Goal: Task Accomplishment & Management: Complete application form

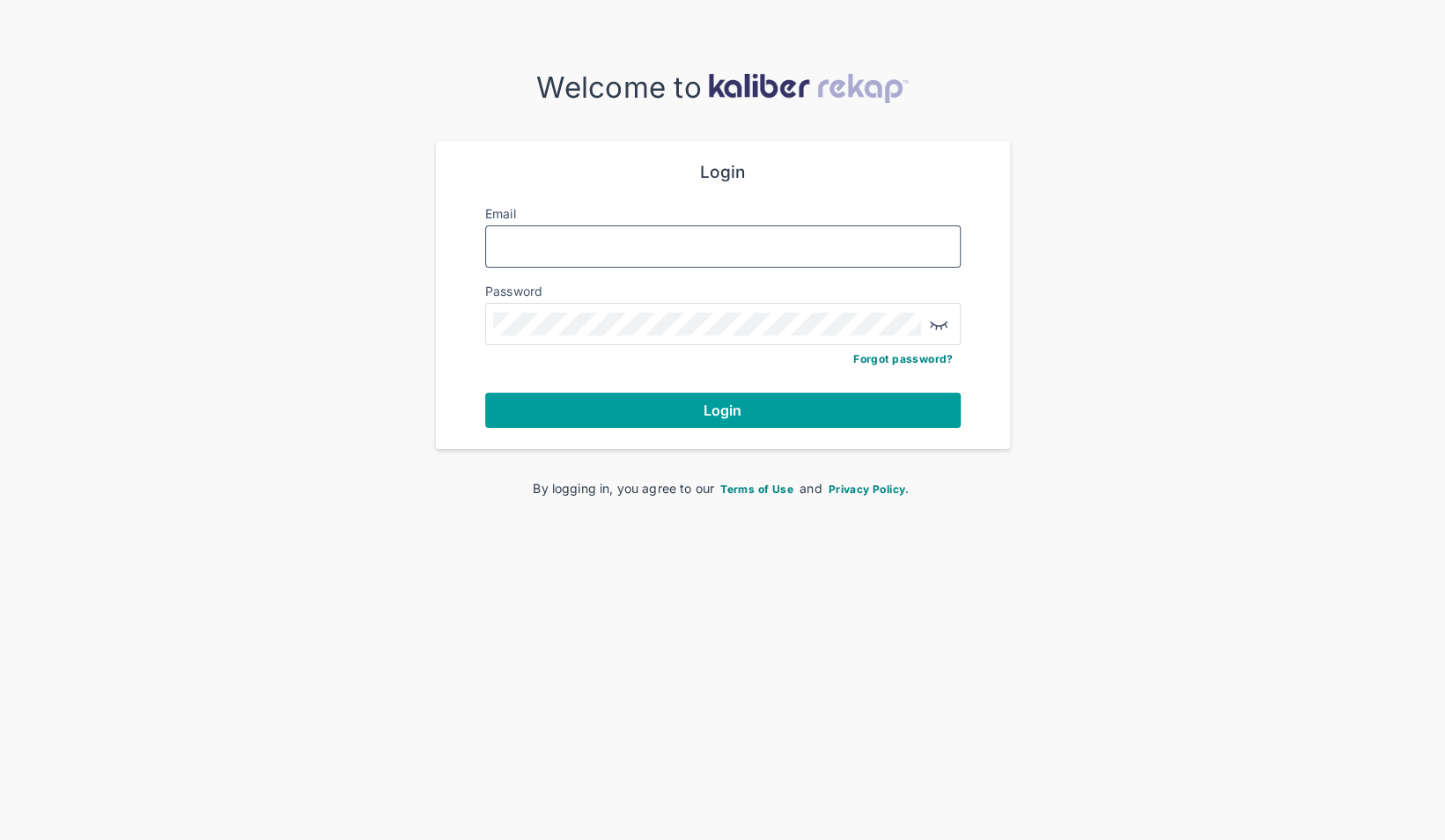
type input "**********"
click at [674, 420] on button "Login" at bounding box center [722, 409] width 475 height 35
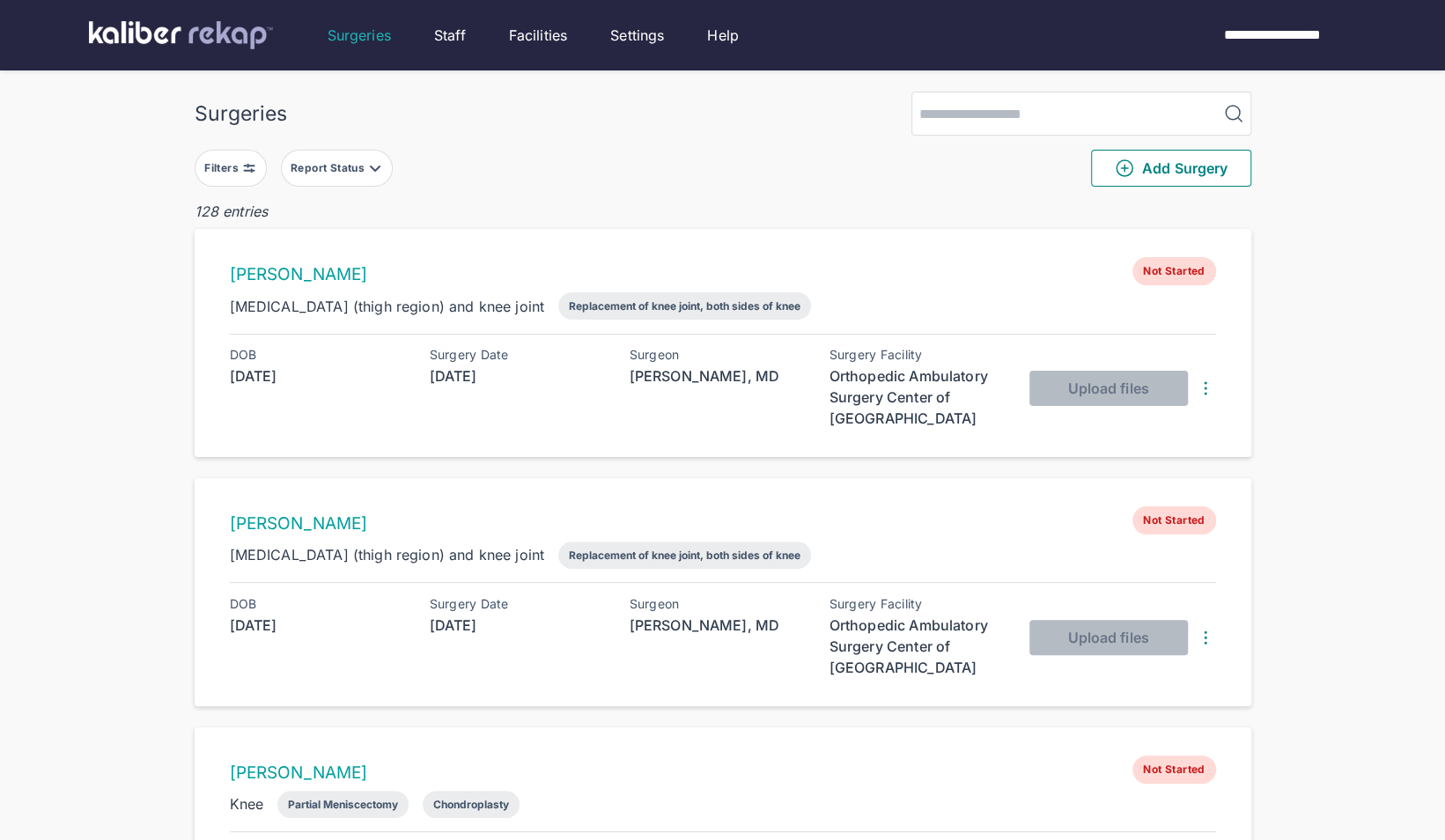
click at [347, 169] on div "Report Status" at bounding box center [329, 167] width 77 height 14
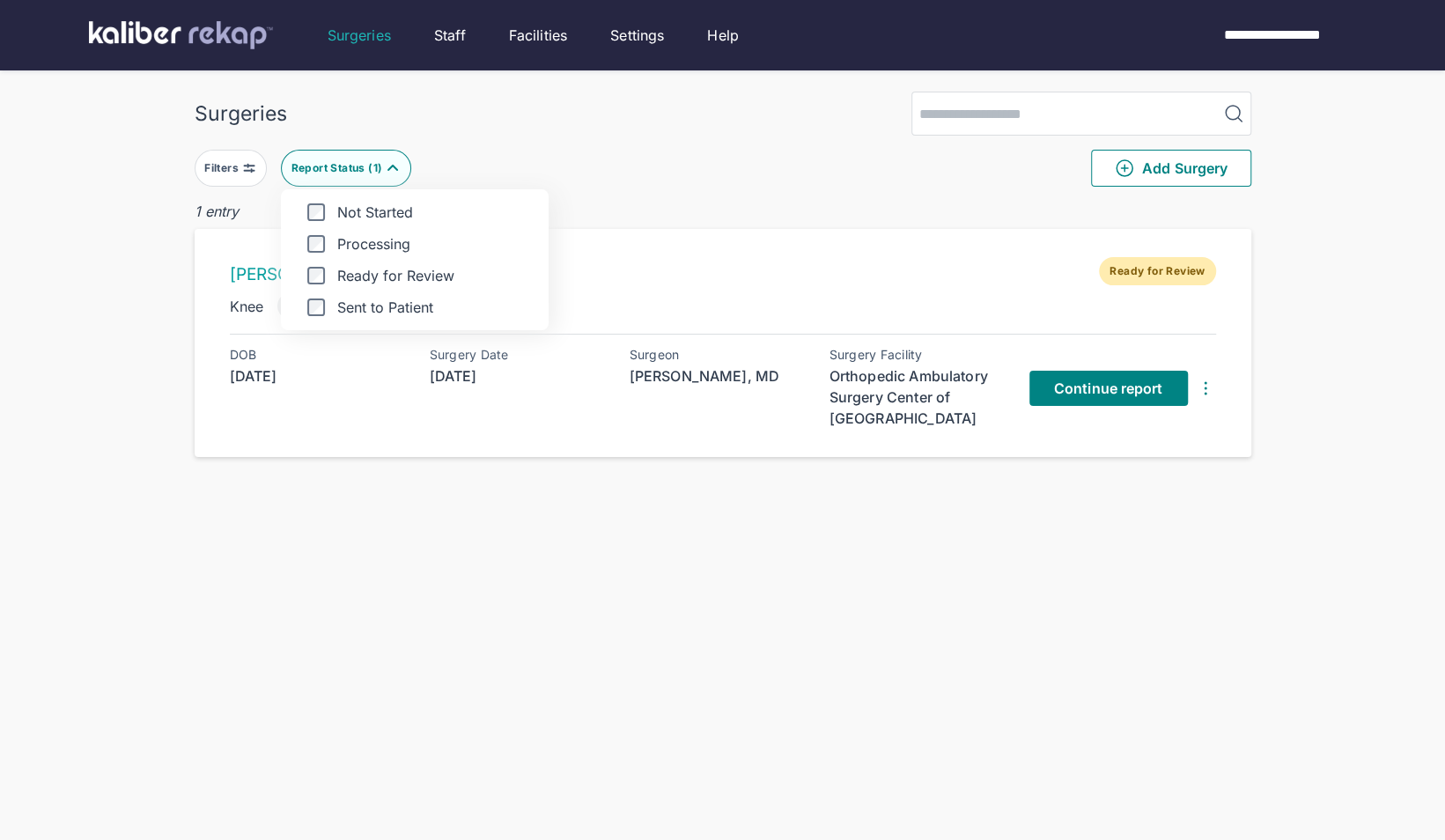
click at [624, 135] on div "Filters Report Status ( 1 ) Not Started Processing Ready for Review Sent to Pat…" at bounding box center [722, 167] width 1056 height 65
click at [1117, 392] on span "Continue report" at bounding box center [1108, 388] width 109 height 18
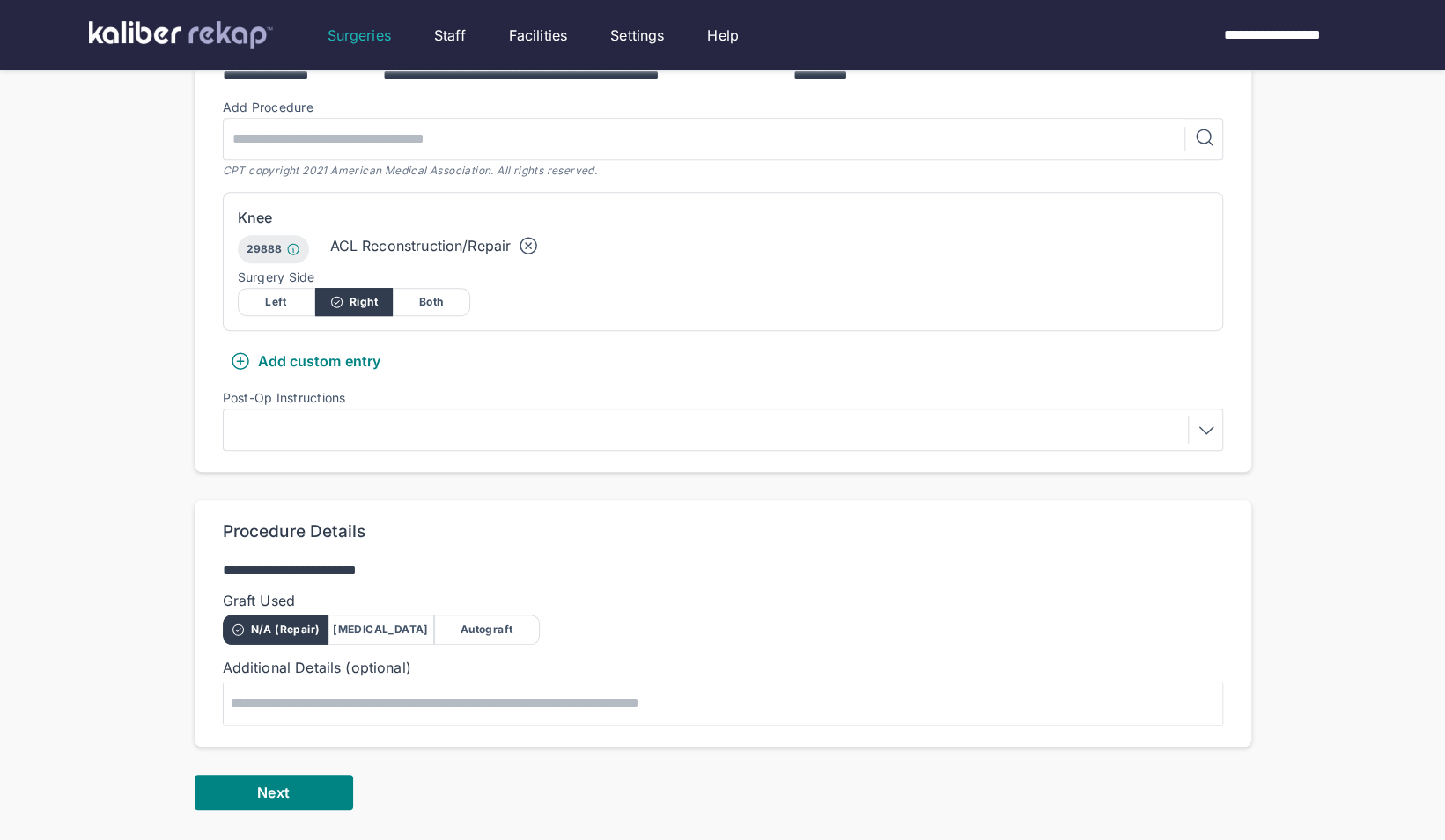
scroll to position [432, 0]
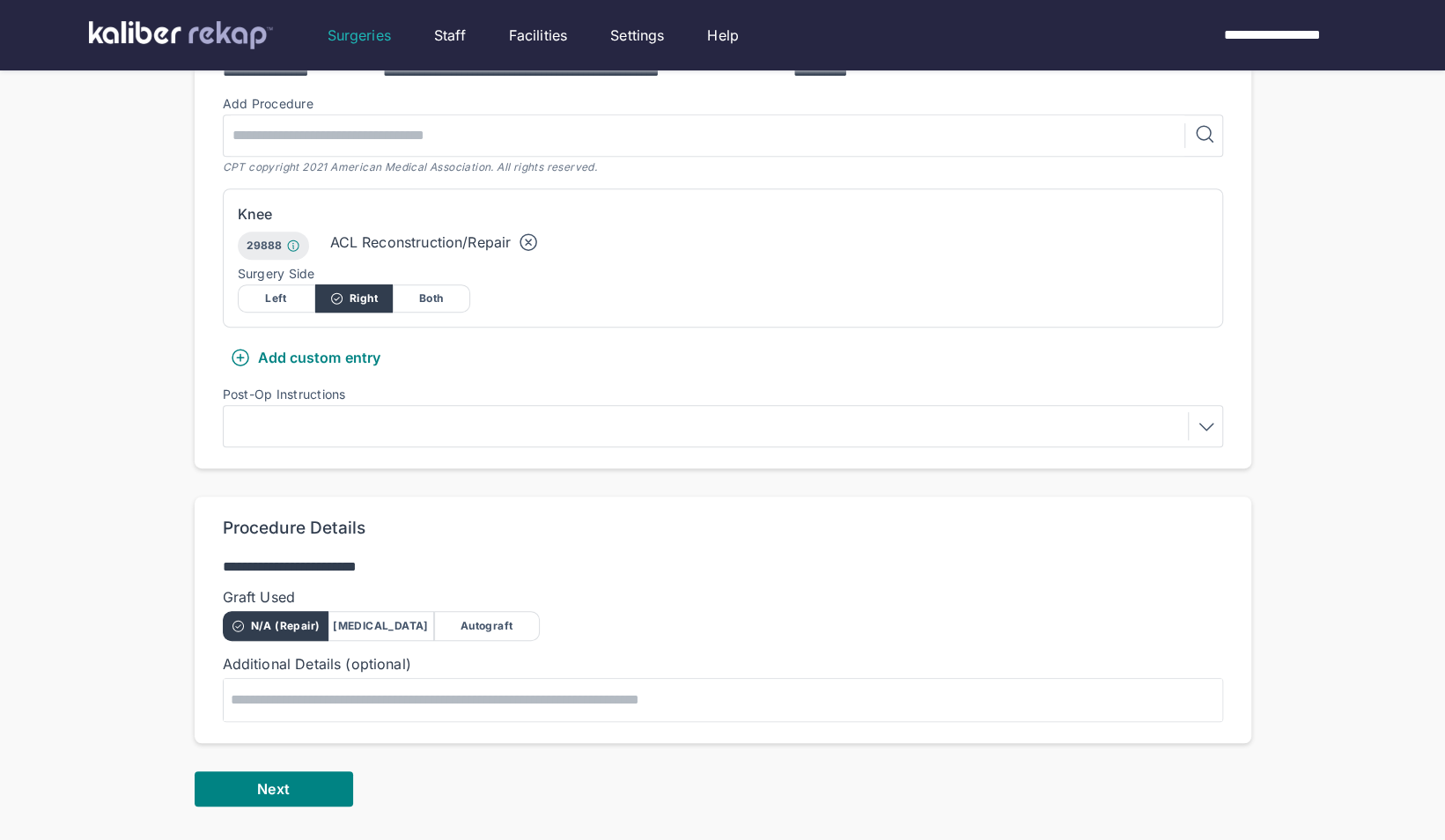
click at [1194, 422] on div at bounding box center [1202, 426] width 29 height 28
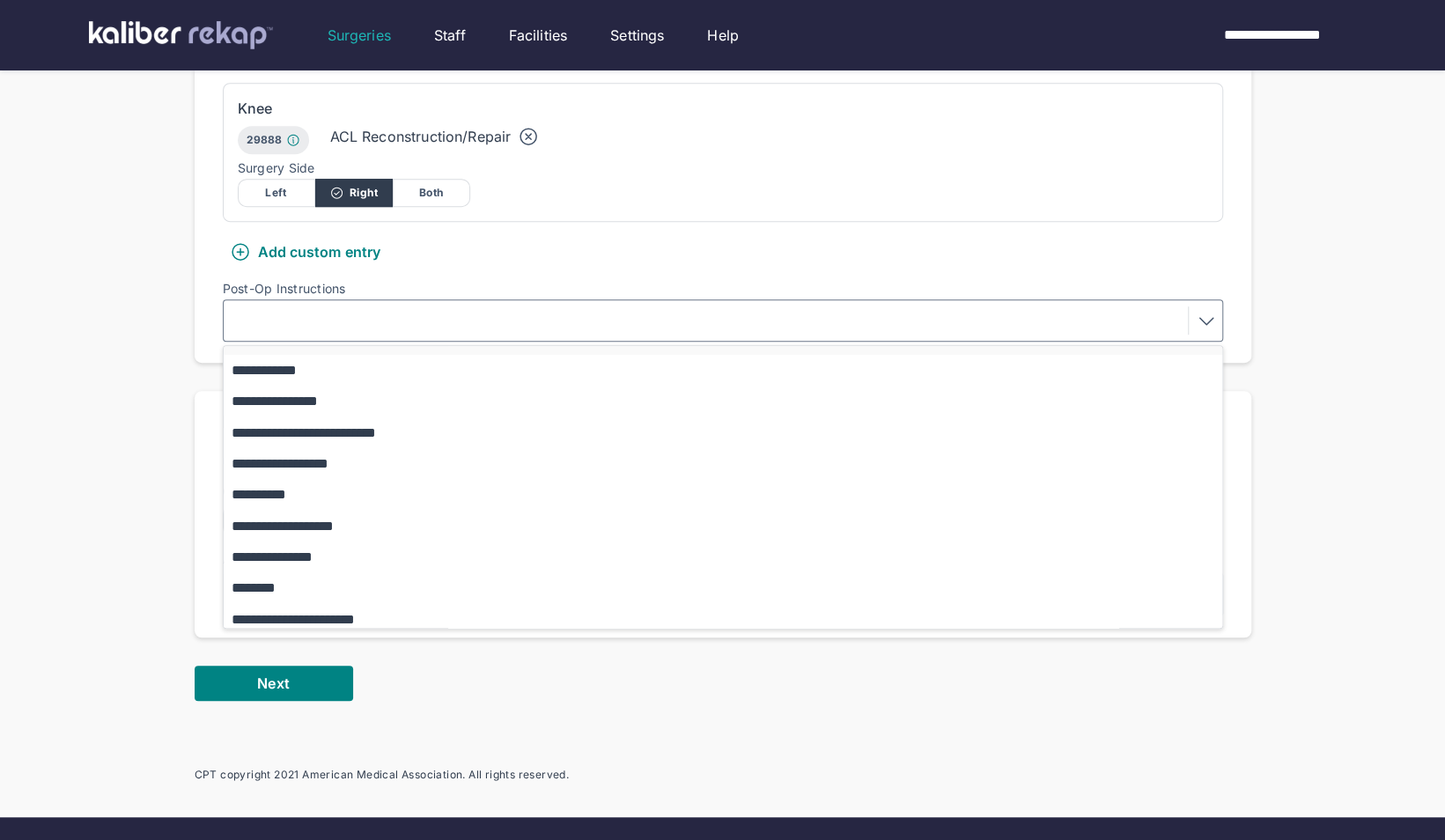
scroll to position [0, 0]
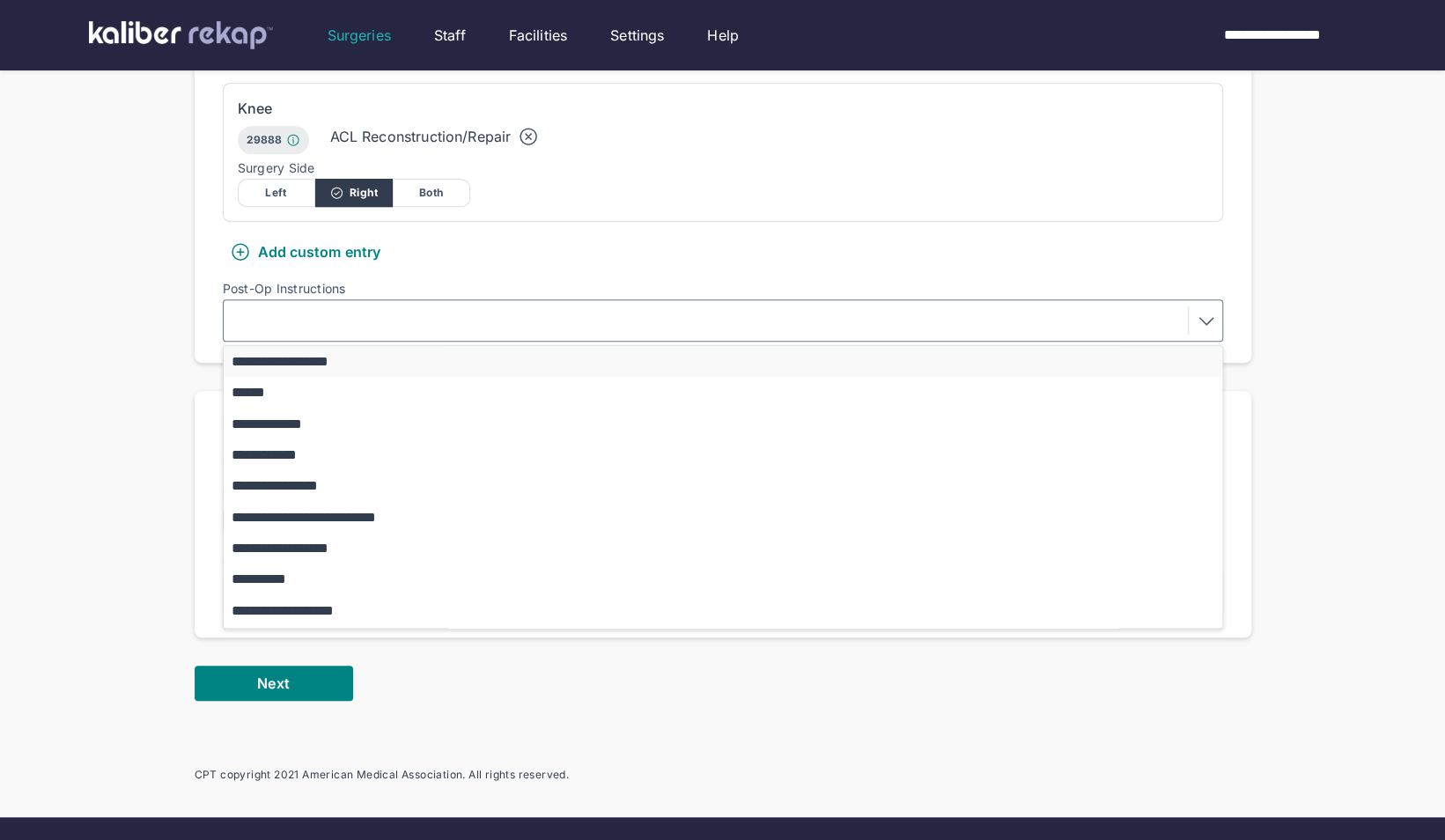
click at [319, 372] on button "**********" at bounding box center [731, 361] width 1015 height 31
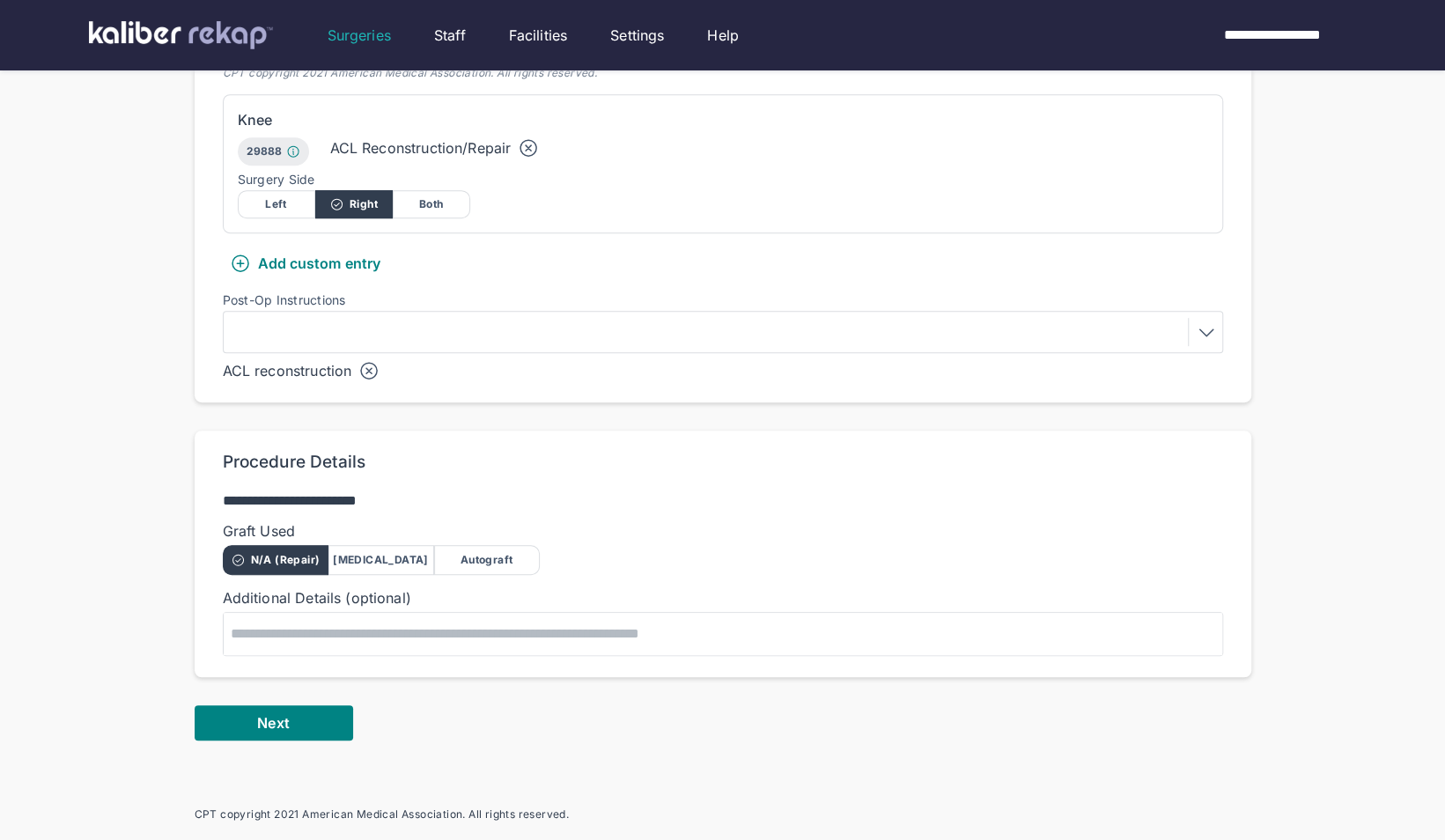
scroll to position [531, 0]
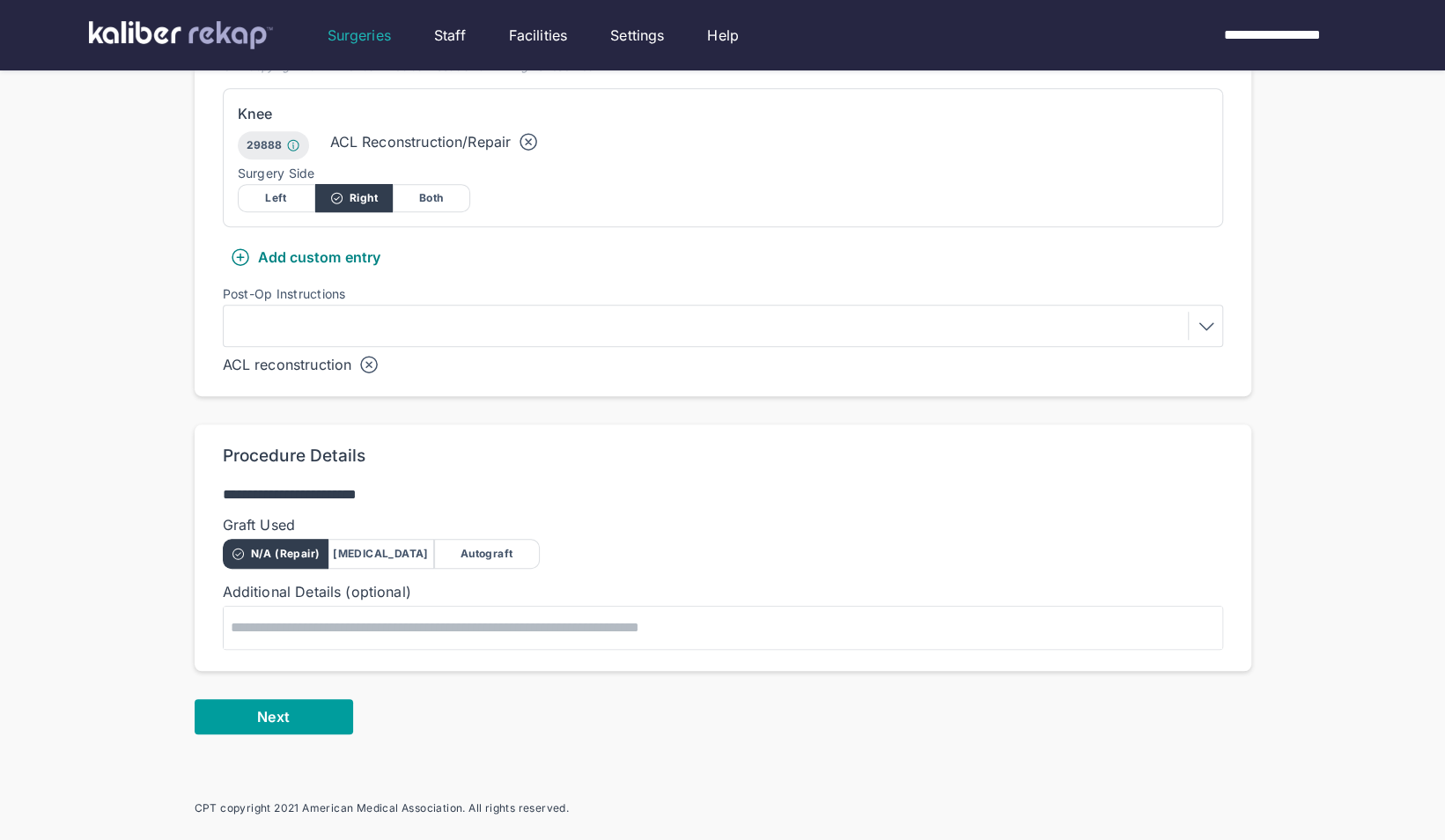
click at [250, 720] on button "Next" at bounding box center [274, 716] width 158 height 35
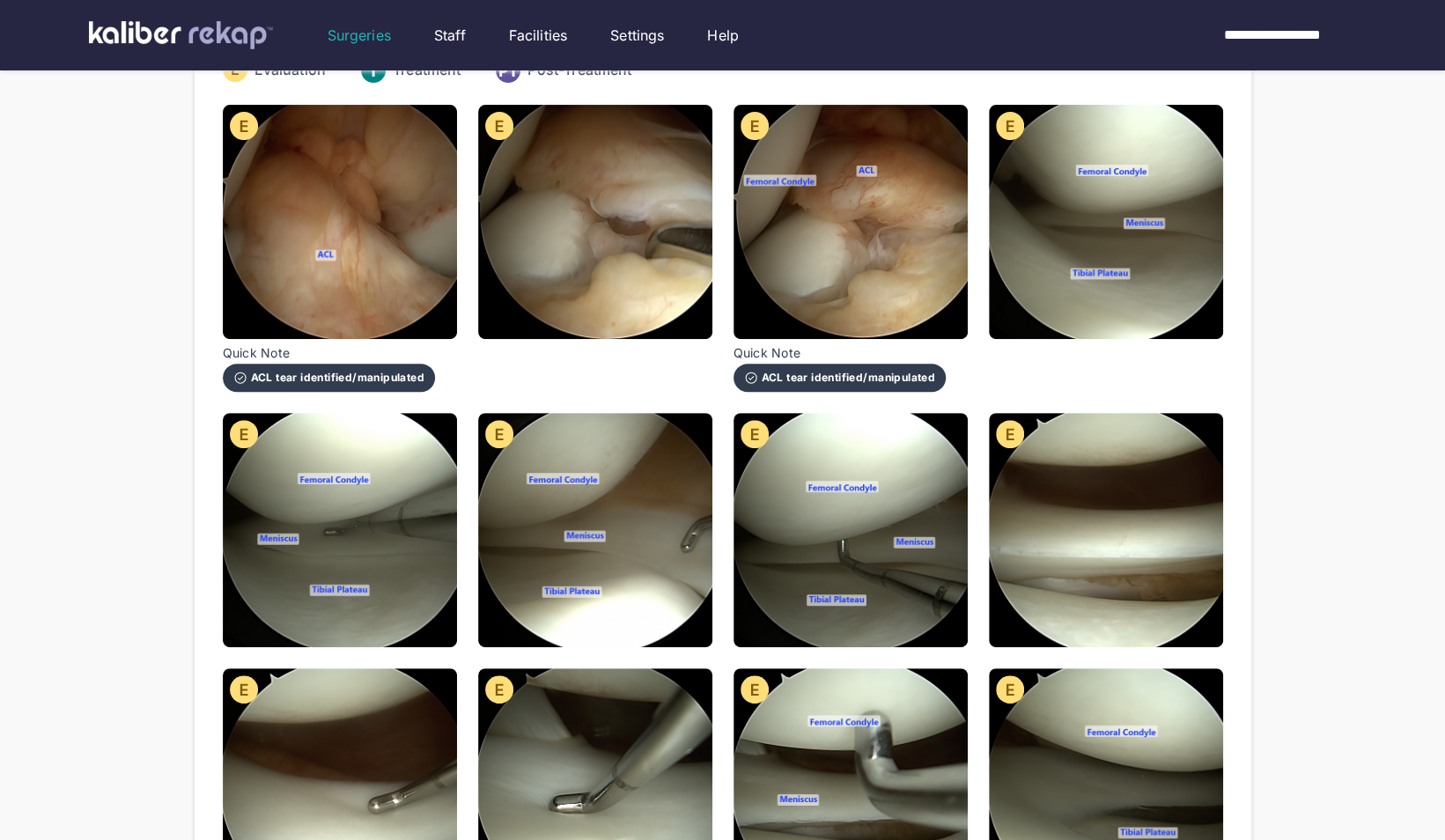
scroll to position [220, 0]
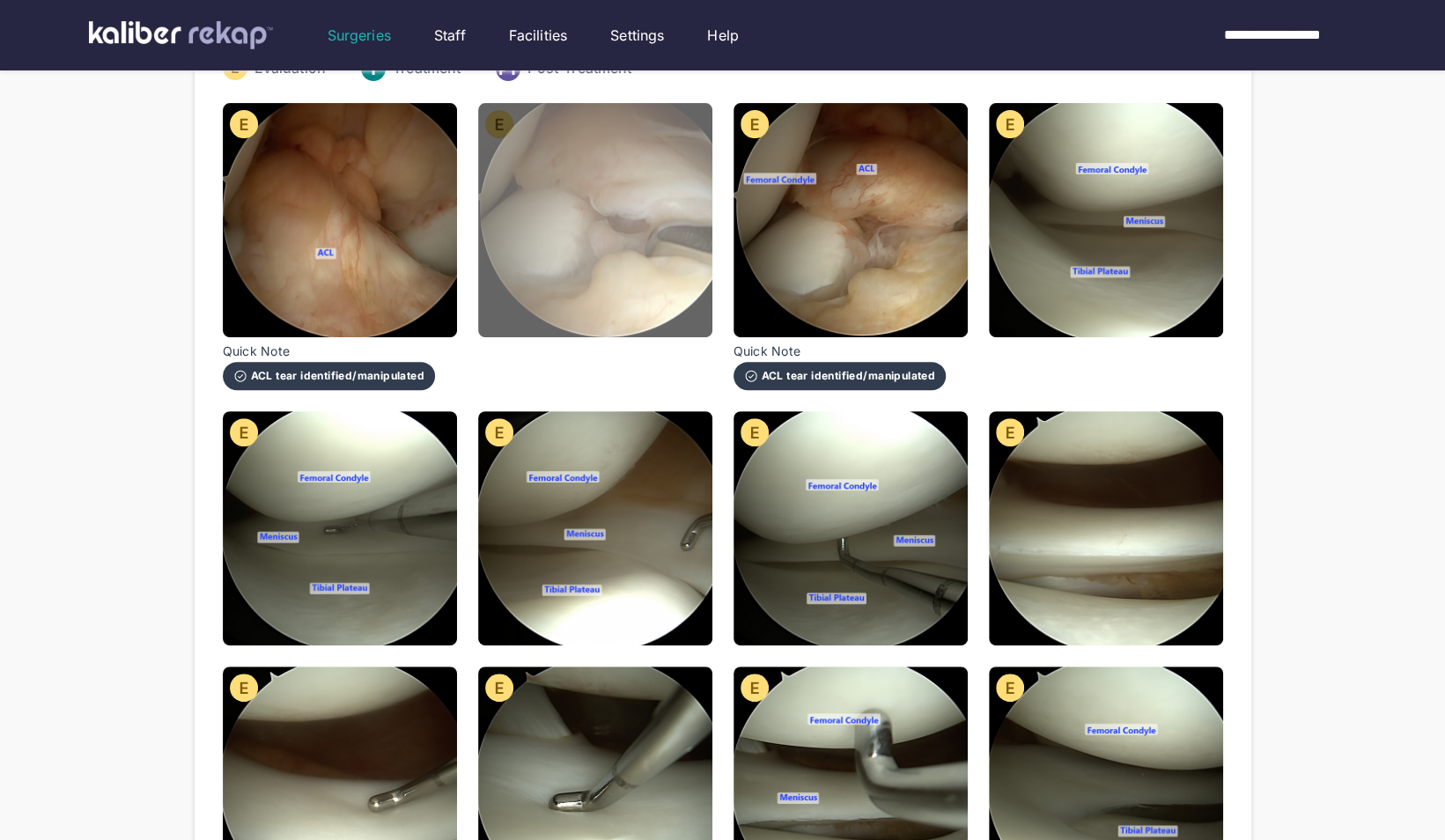
click at [567, 255] on img at bounding box center [595, 220] width 234 height 234
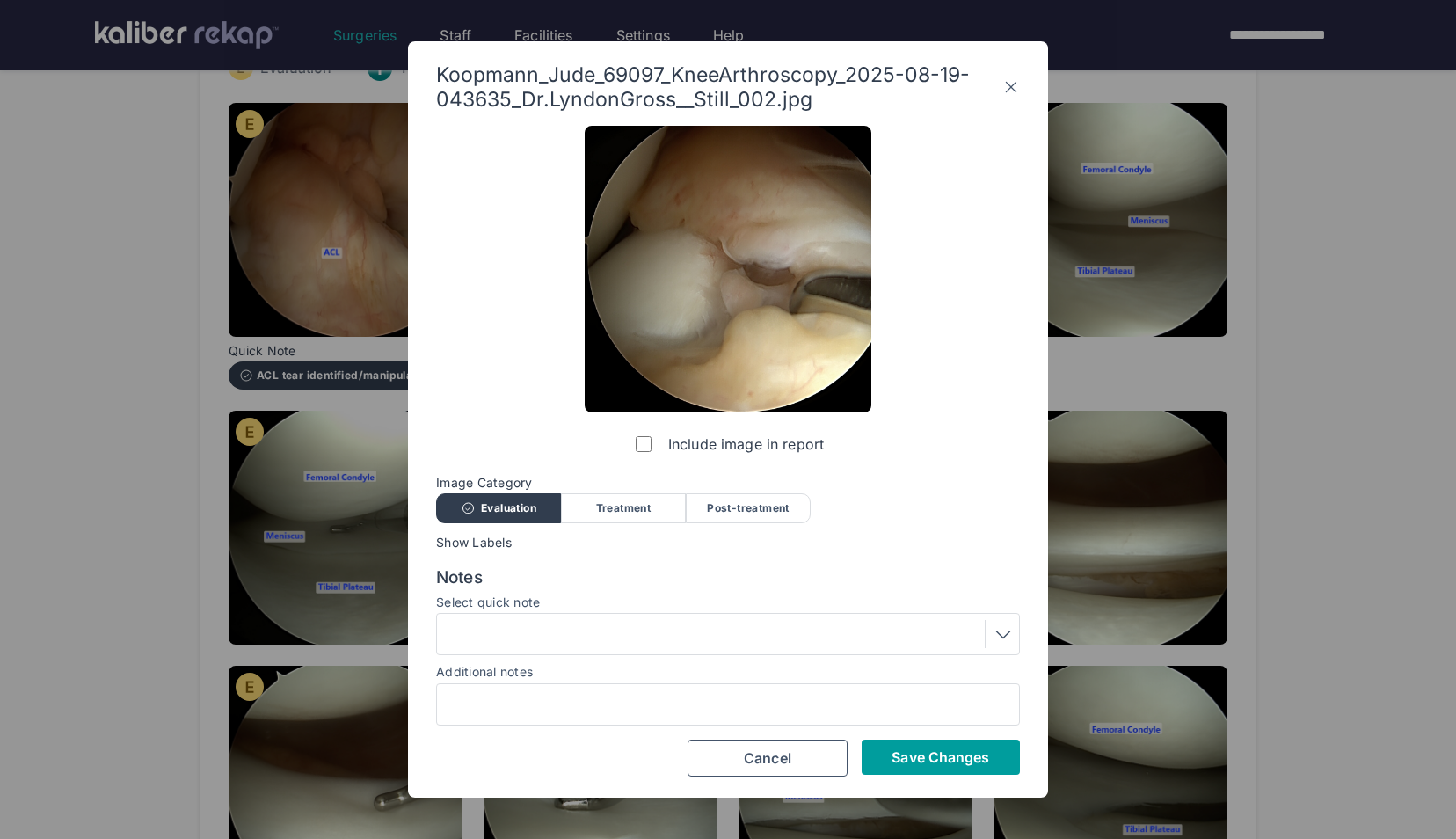
click at [954, 744] on button "Save Changes" at bounding box center [940, 756] width 158 height 35
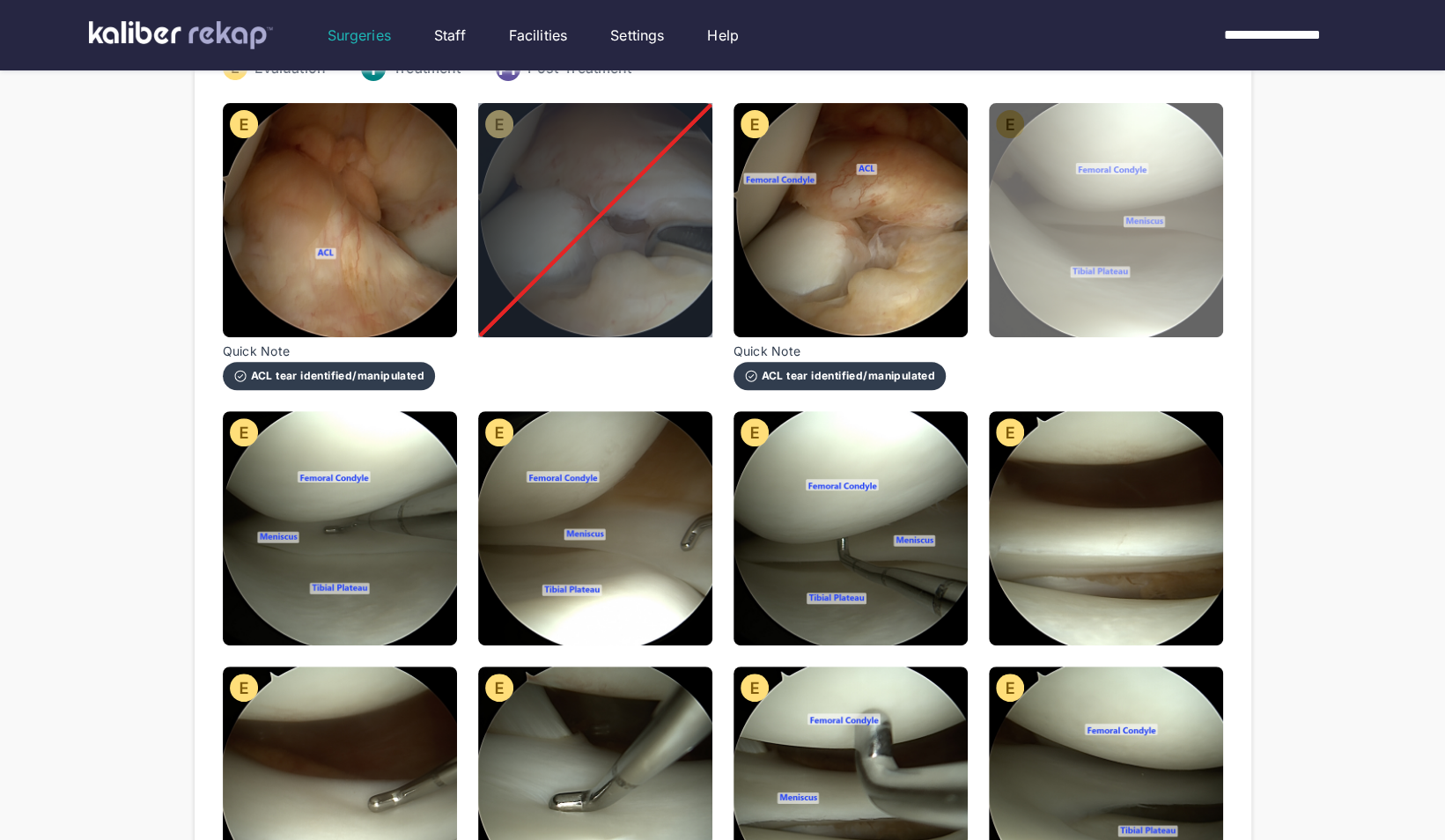
click at [1182, 301] on img at bounding box center [1105, 220] width 234 height 234
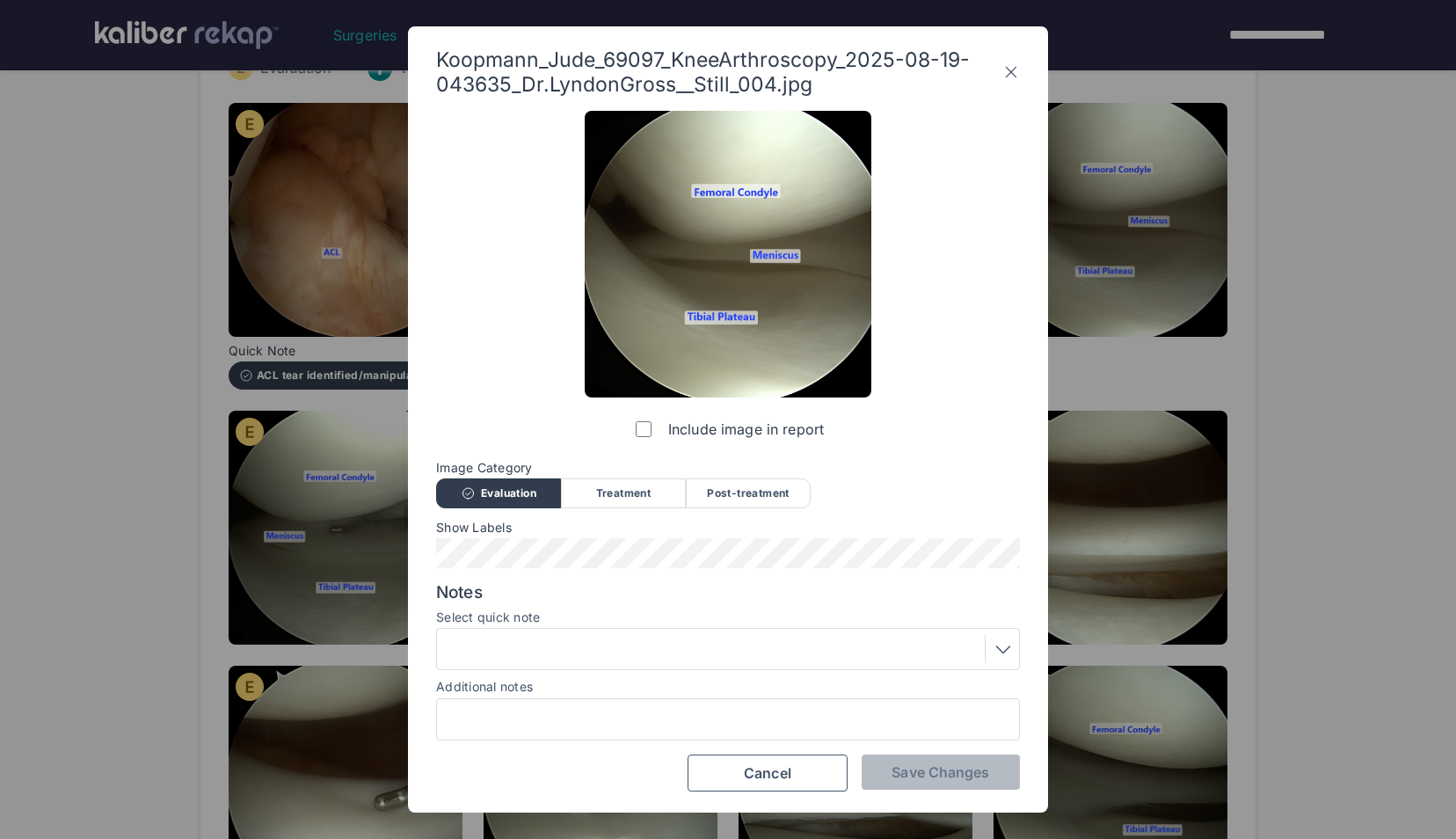
click at [679, 647] on div at bounding box center [728, 649] width 571 height 28
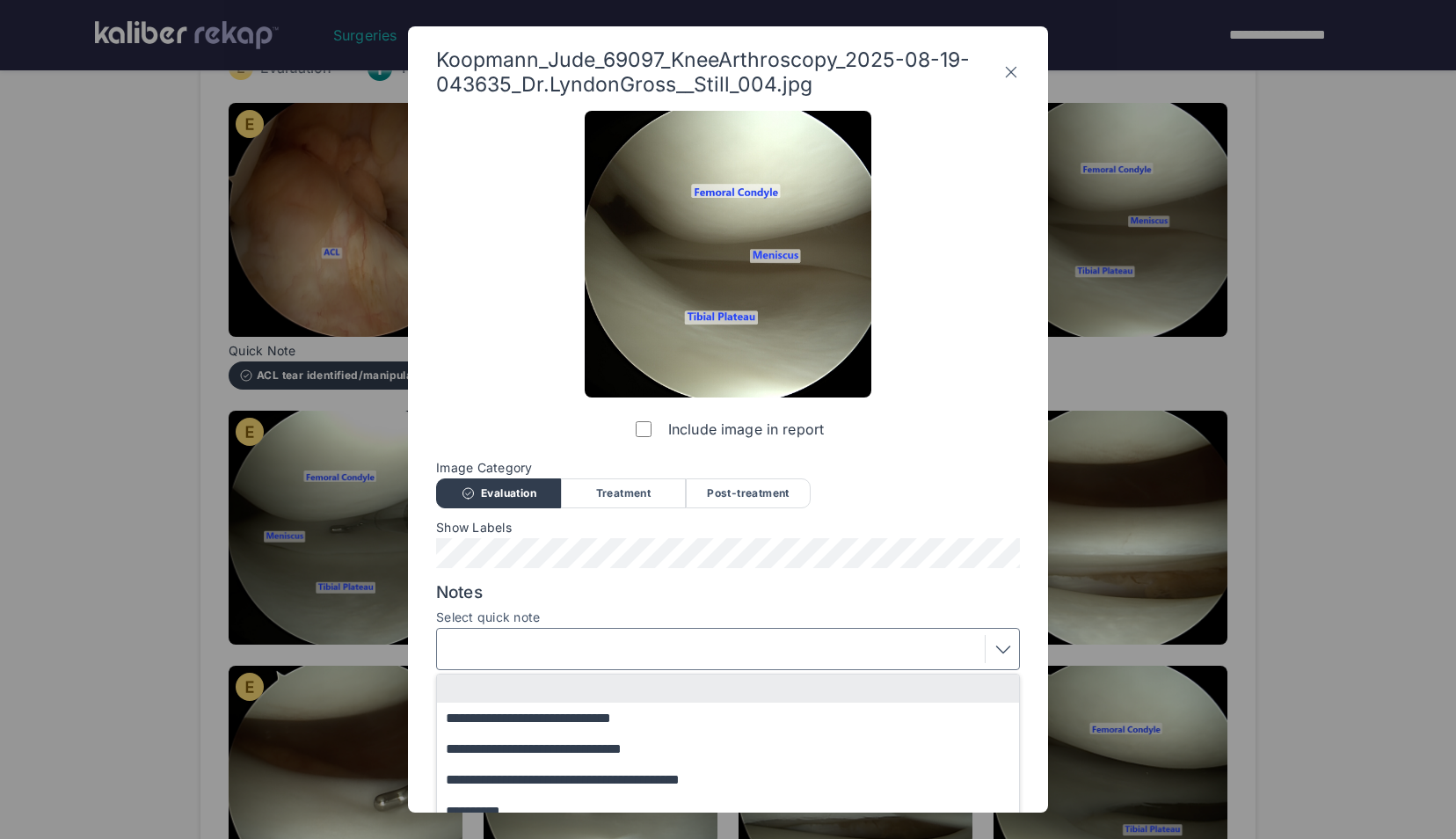
click at [679, 647] on div at bounding box center [728, 649] width 571 height 28
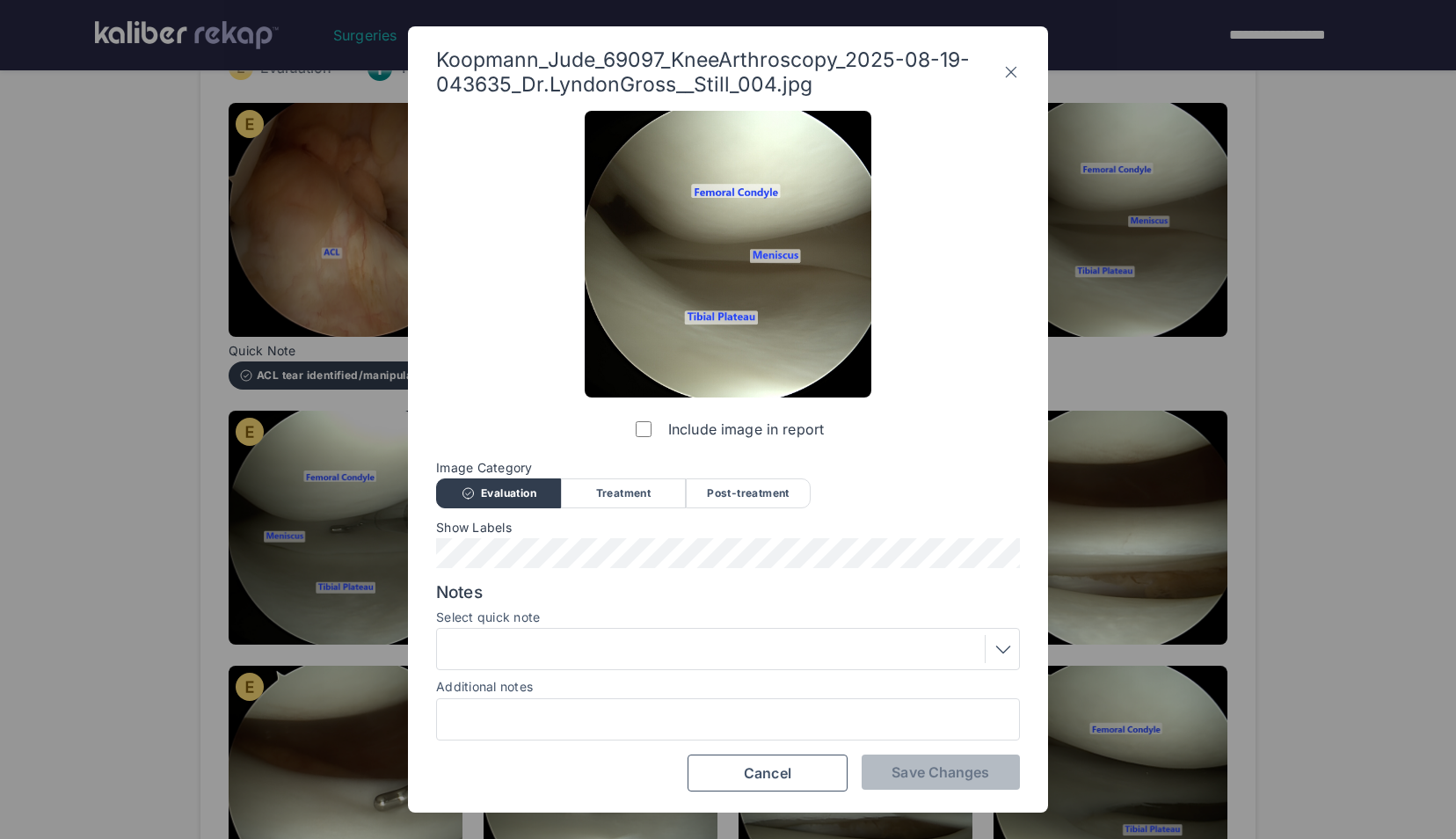
click at [628, 703] on div at bounding box center [728, 719] width 584 height 42
click at [587, 722] on input "Additional notes" at bounding box center [728, 719] width 568 height 23
type input "**********"
click at [927, 776] on span "Save Changes" at bounding box center [940, 771] width 98 height 18
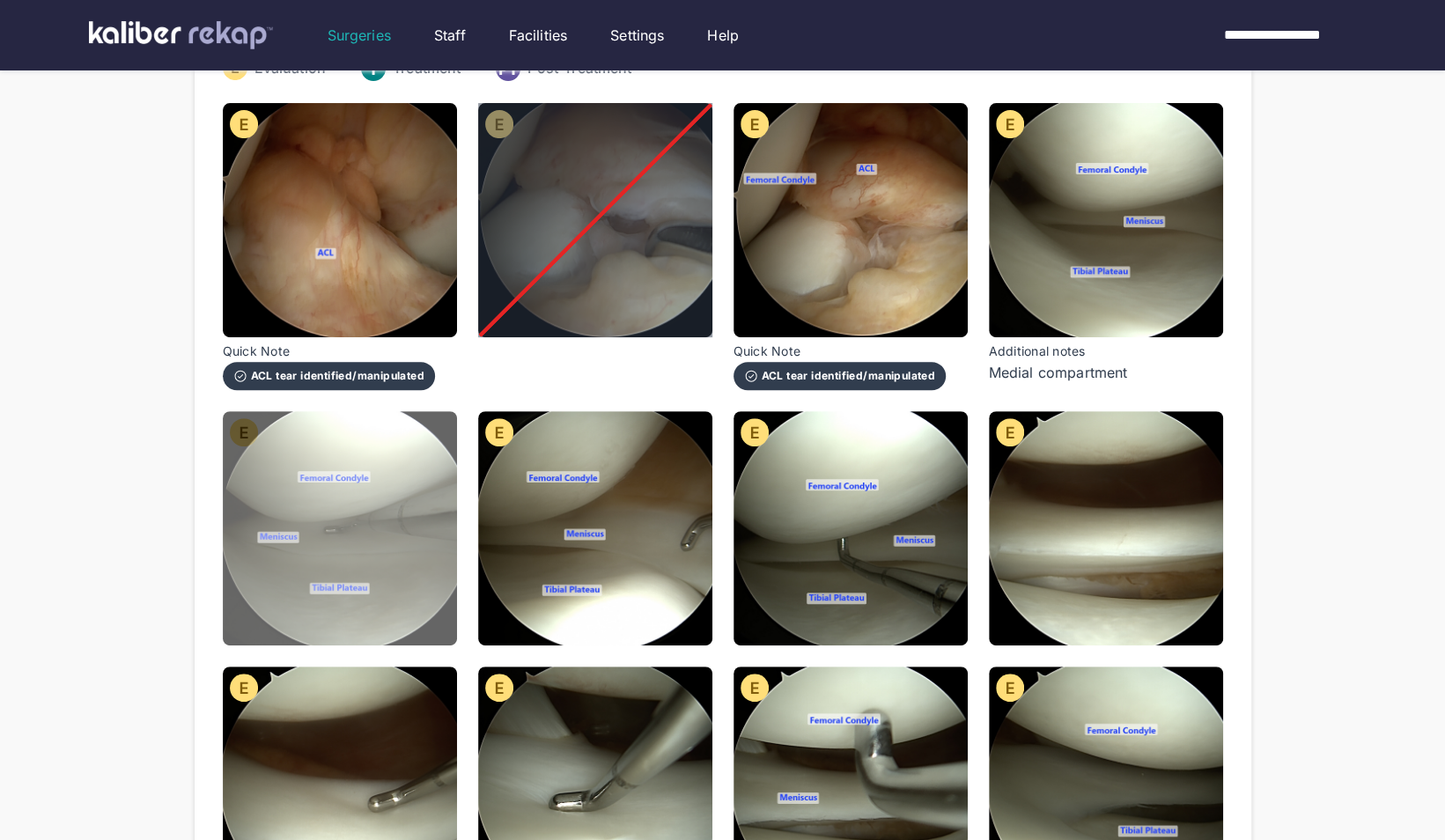
click at [424, 618] on img at bounding box center [340, 528] width 234 height 234
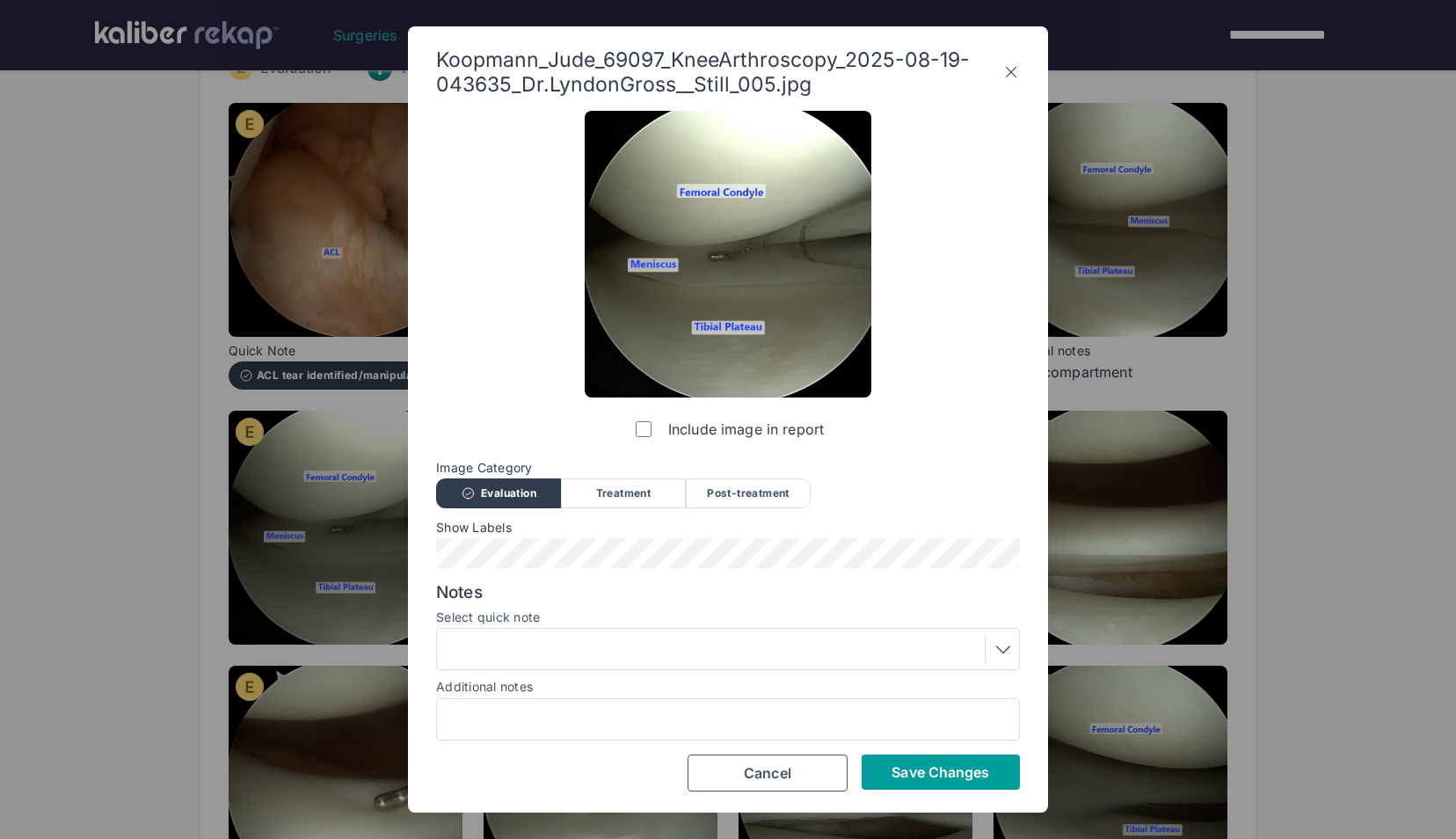
click at [904, 781] on button "Save Changes" at bounding box center [940, 771] width 158 height 35
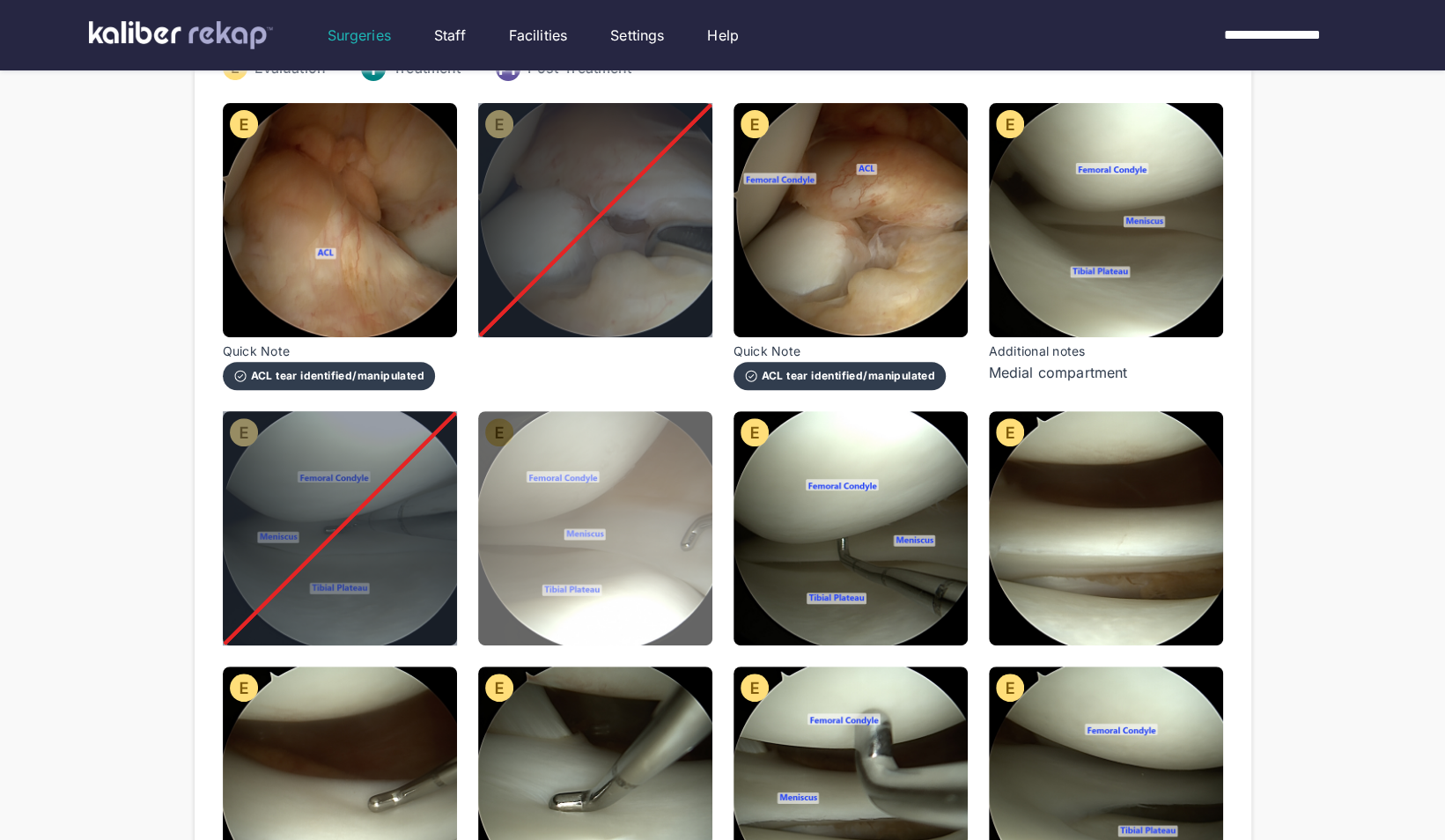
click at [585, 569] on img at bounding box center [595, 528] width 234 height 234
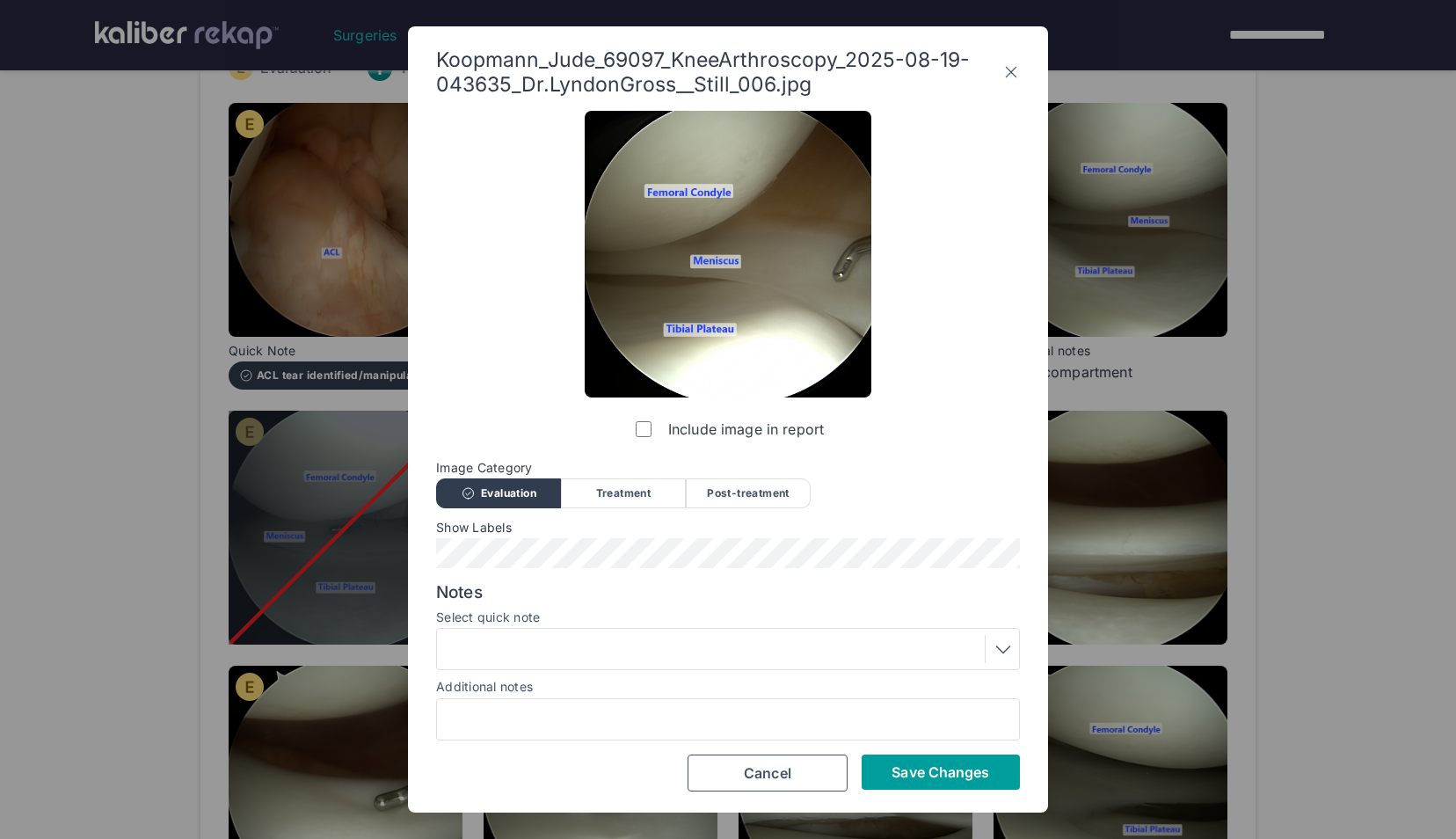
click at [901, 773] on span "Save Changes" at bounding box center [940, 771] width 98 height 18
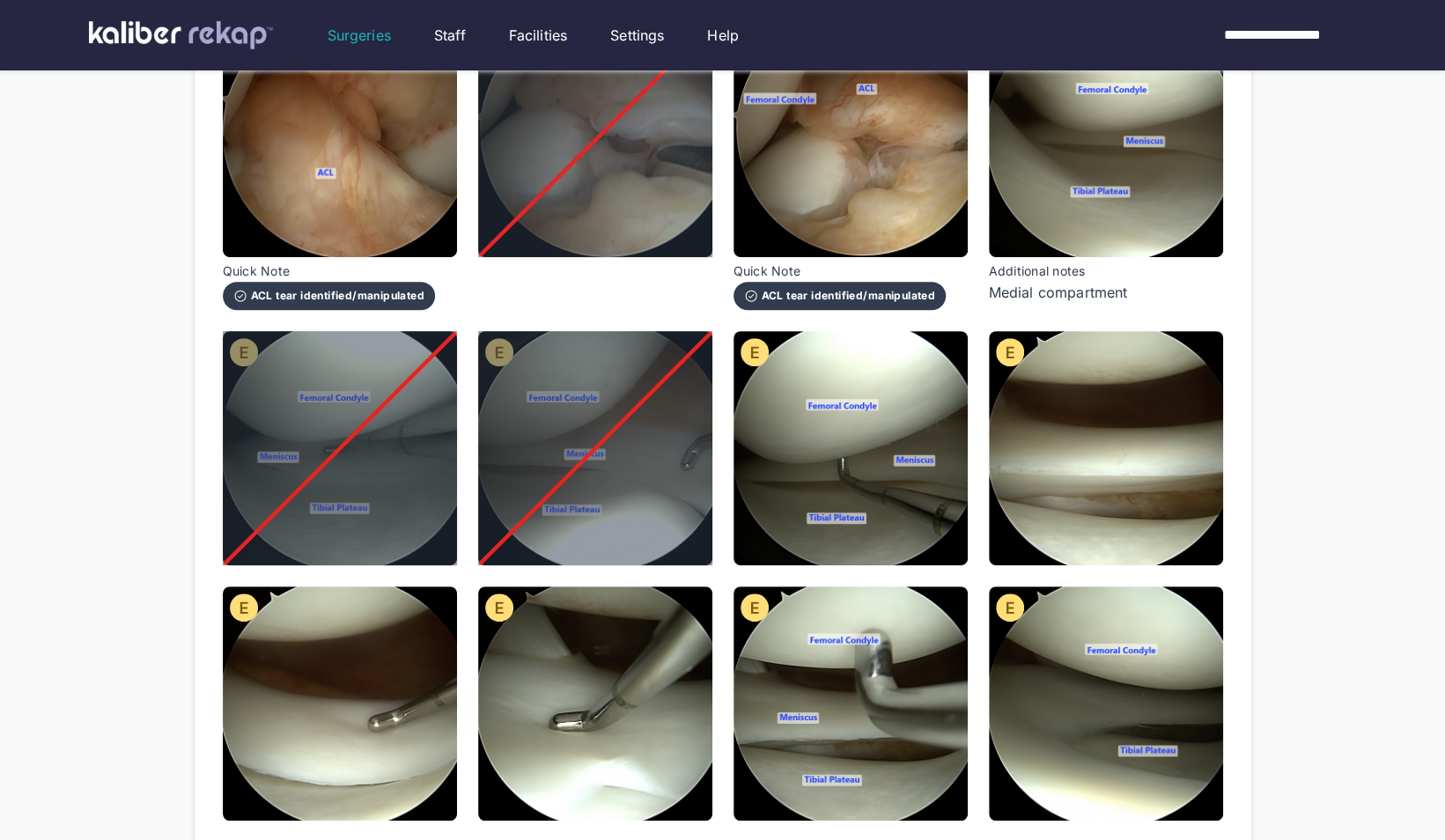
scroll to position [303, 0]
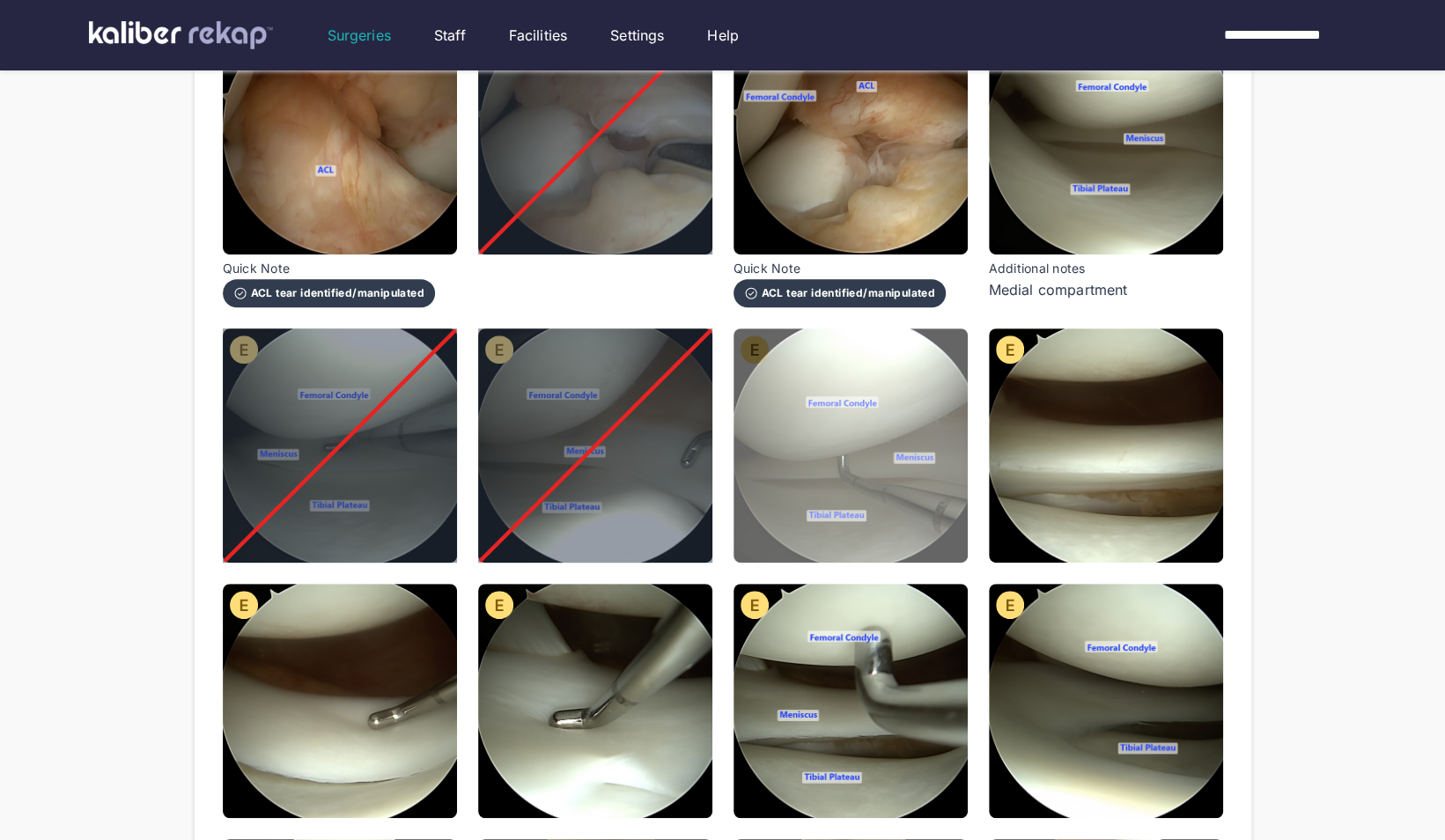
click at [862, 506] on img at bounding box center [850, 445] width 234 height 234
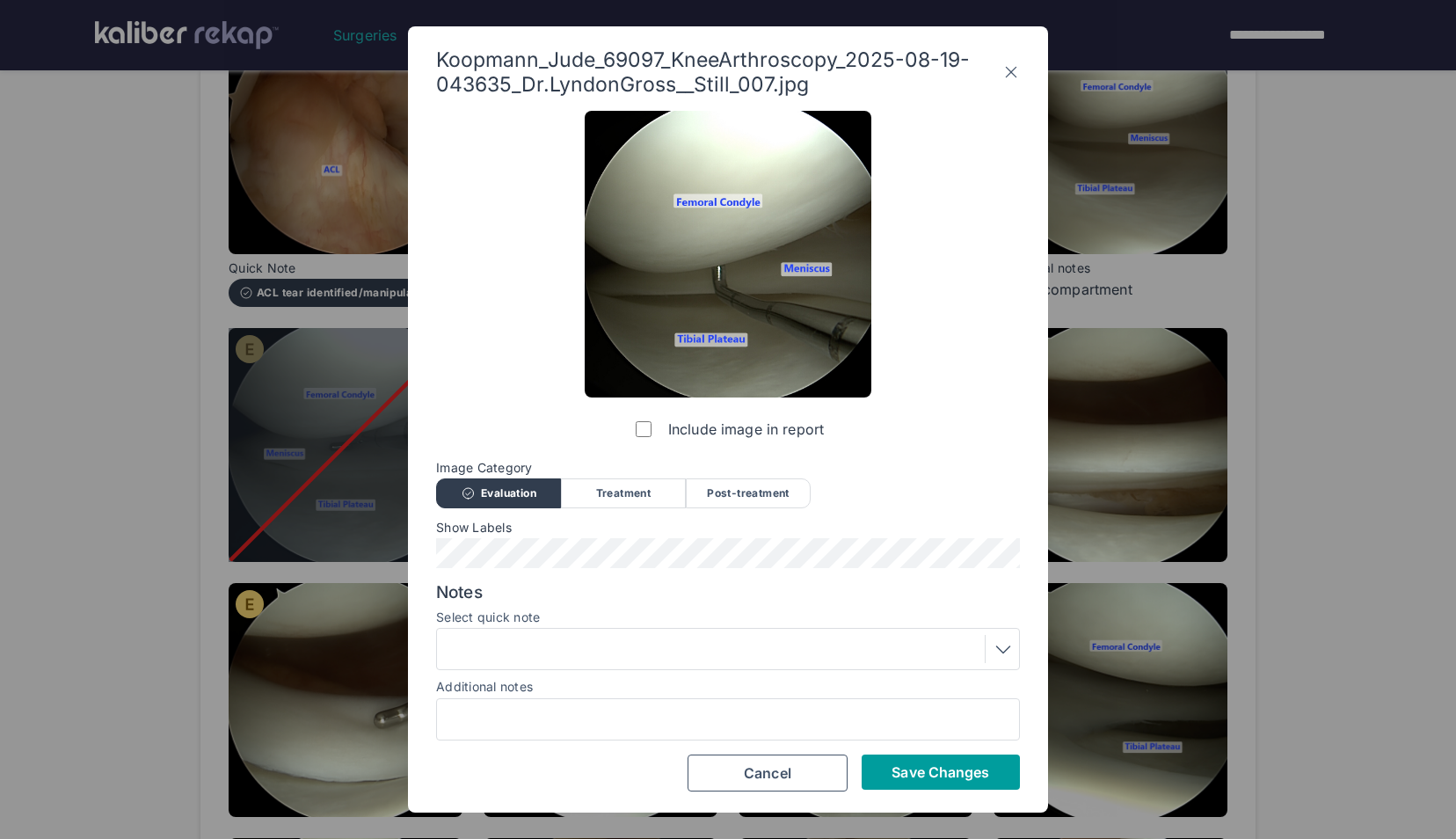
click at [956, 782] on button "Save Changes" at bounding box center [940, 771] width 158 height 35
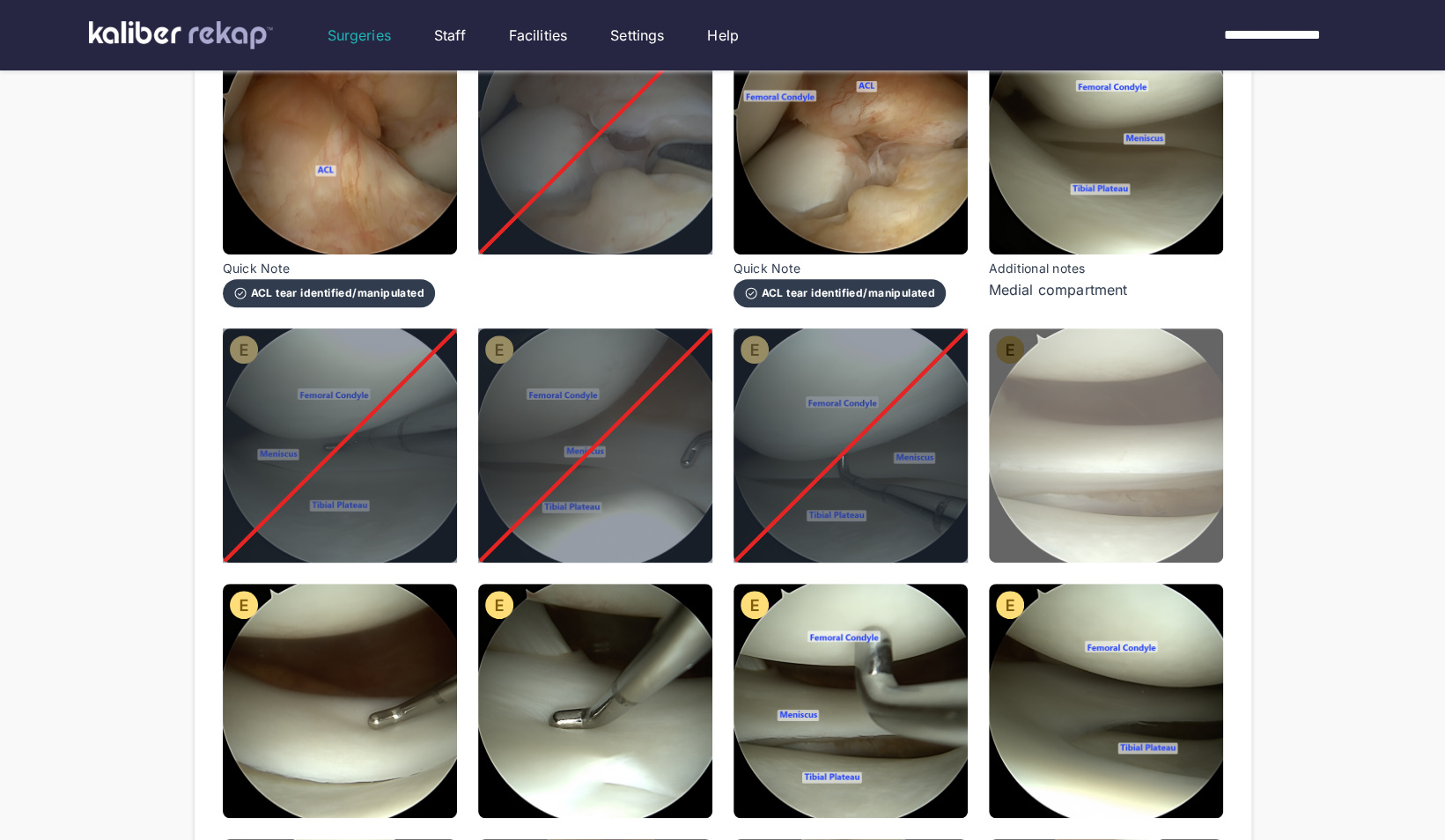
click at [1096, 547] on img at bounding box center [1105, 445] width 234 height 234
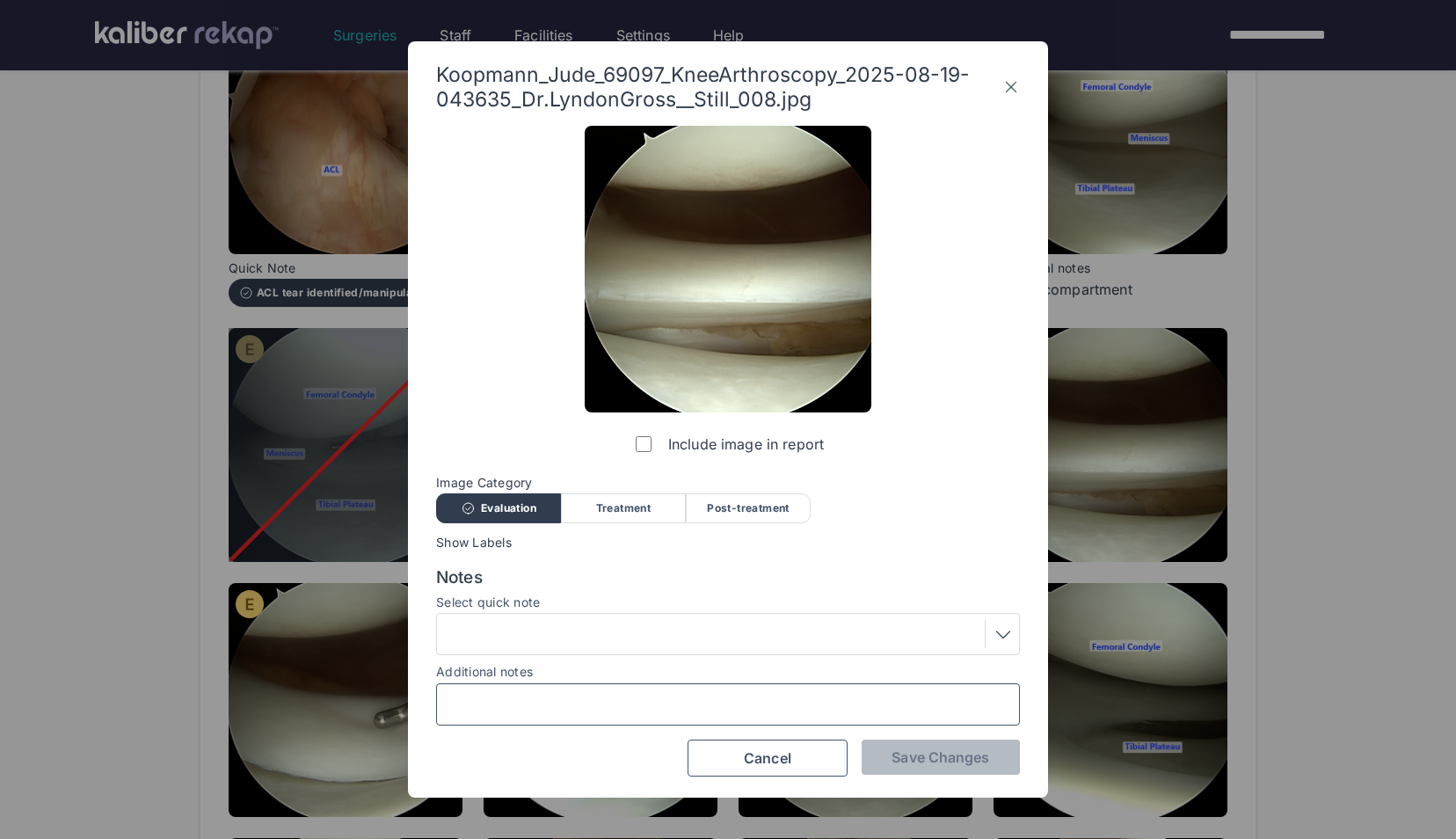
click at [710, 707] on input "Additional notes" at bounding box center [728, 705] width 568 height 23
type input "**********"
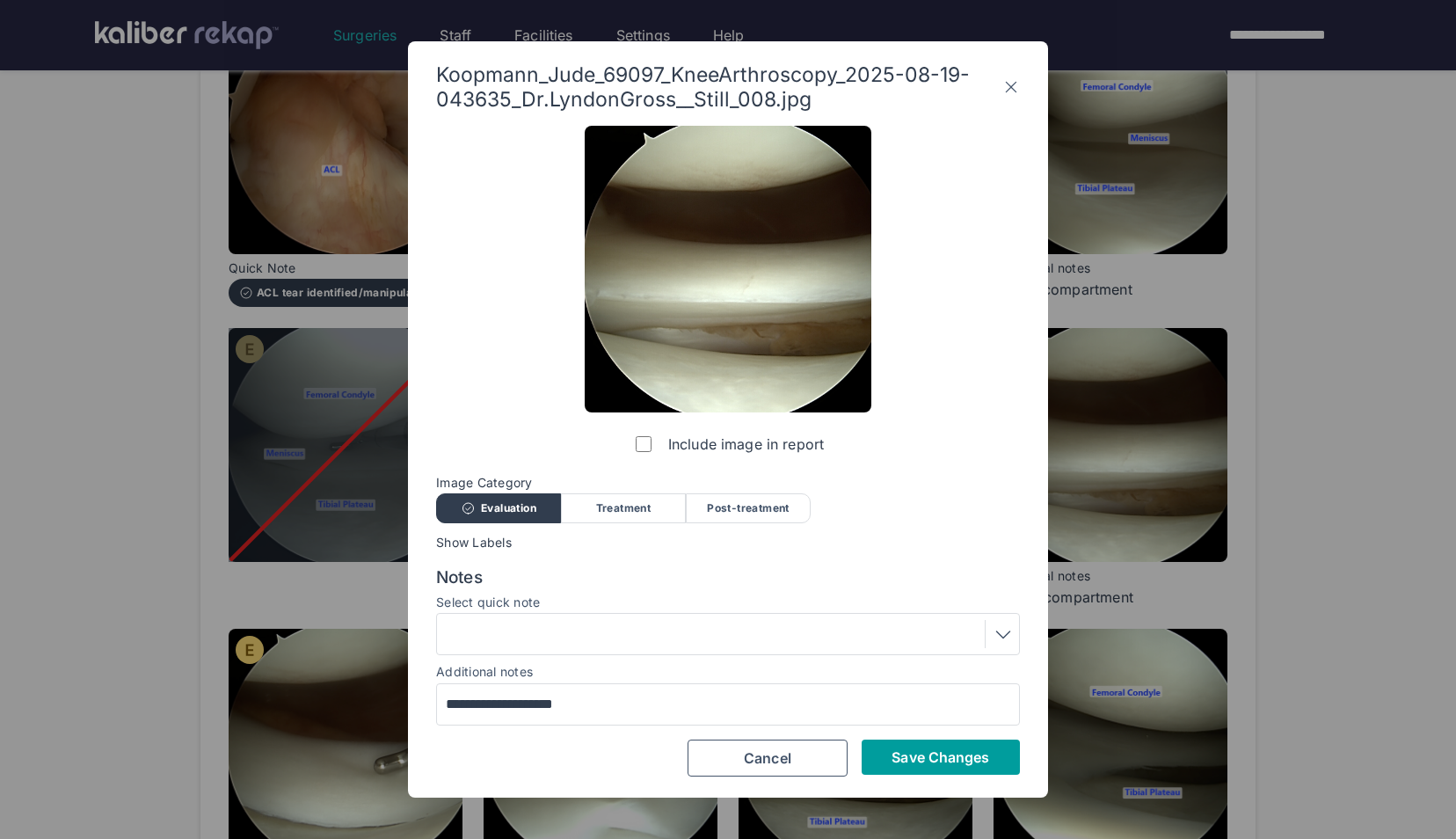
click at [942, 754] on span "Save Changes" at bounding box center [940, 757] width 98 height 18
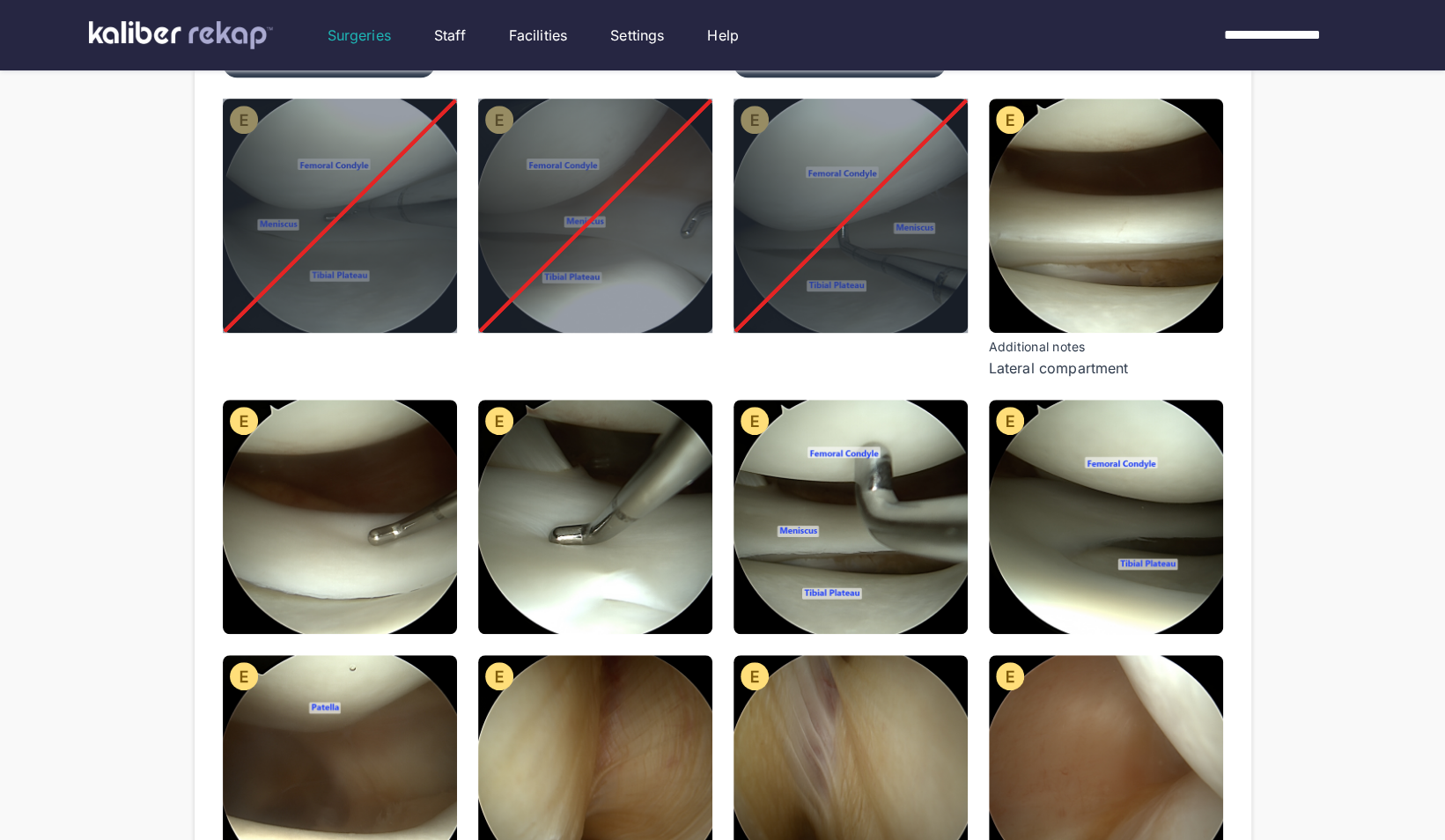
scroll to position [534, 0]
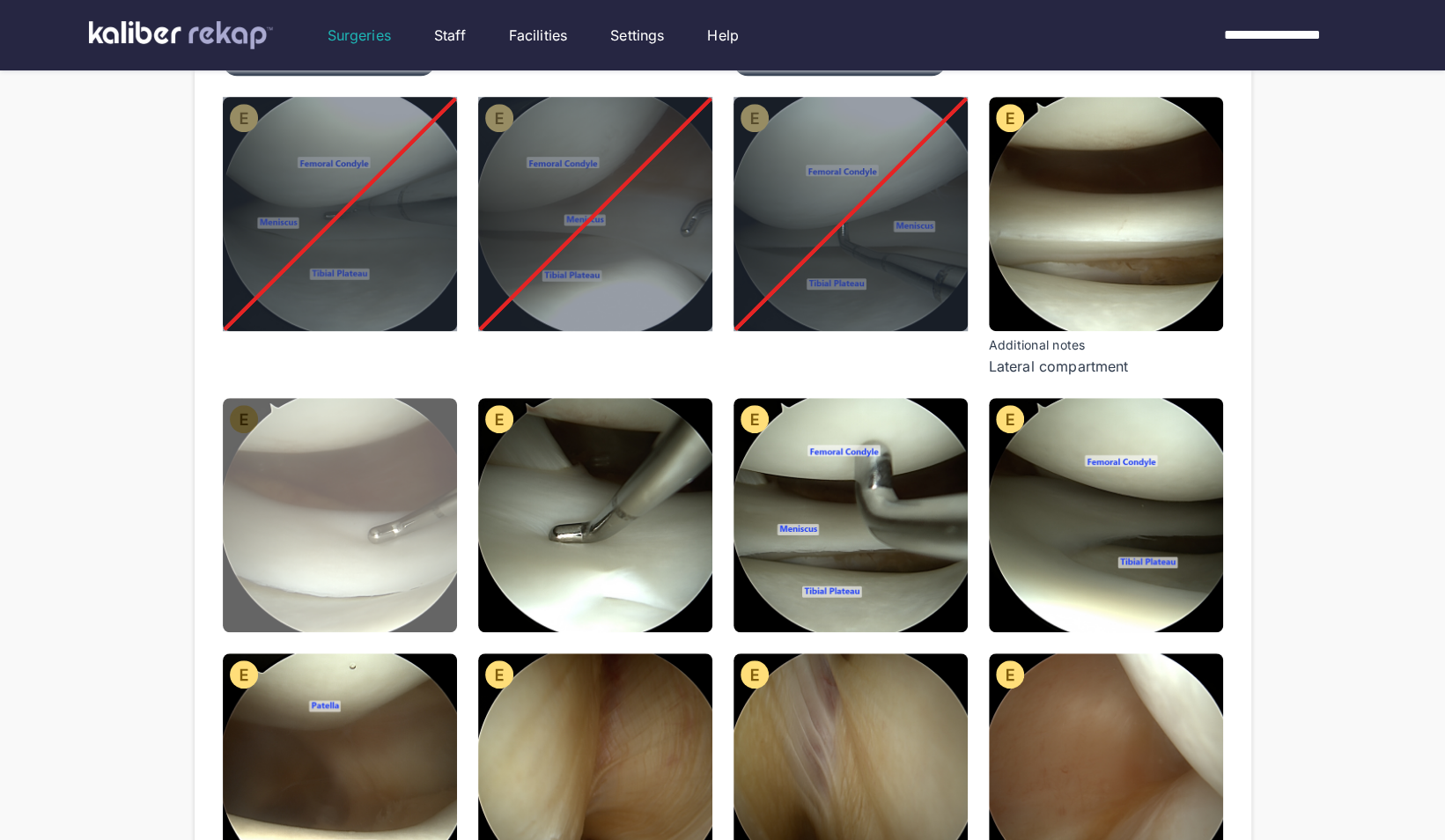
click at [346, 570] on img at bounding box center [340, 515] width 234 height 234
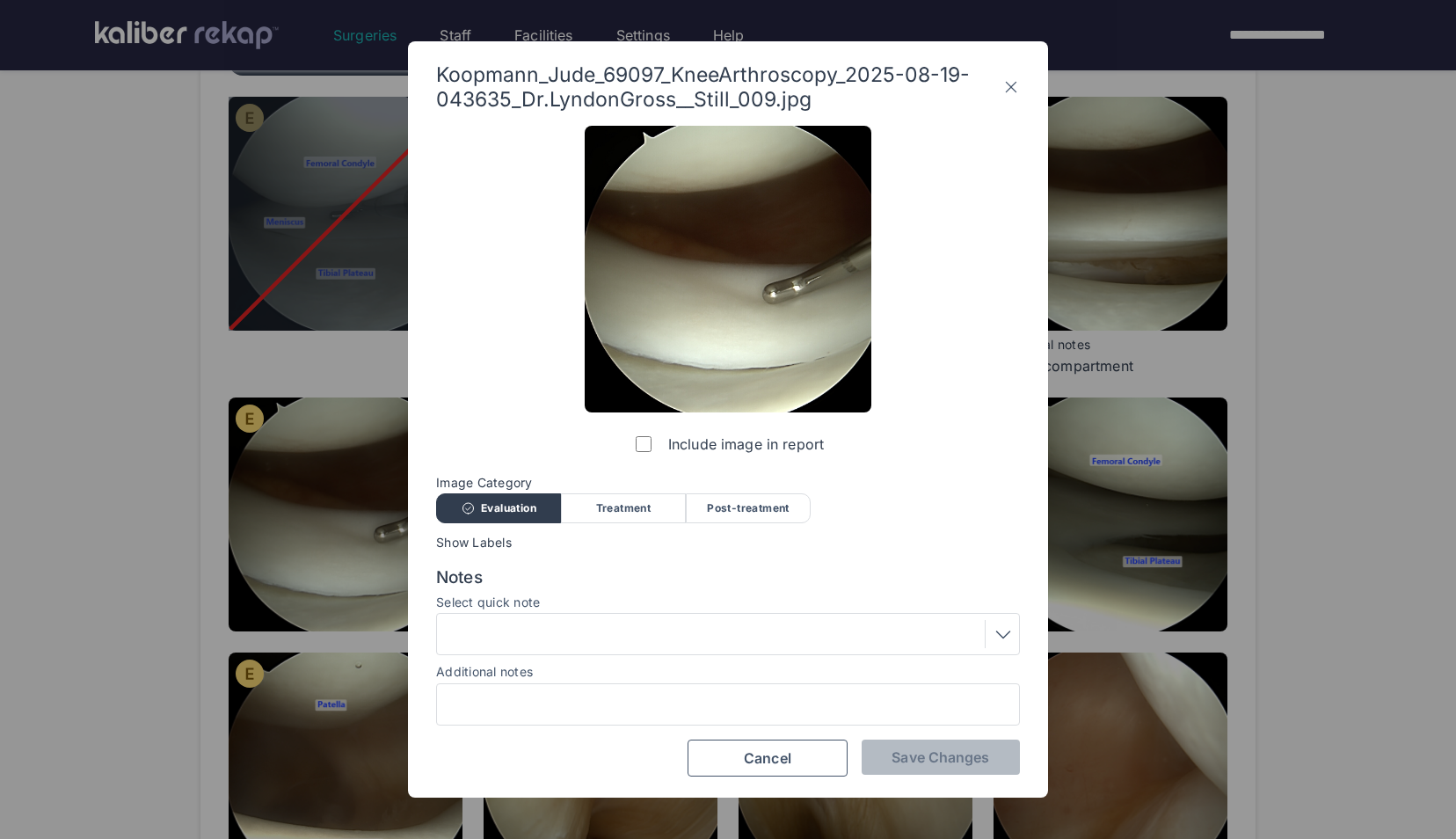
click at [623, 446] on div "Include image in report" at bounding box center [727, 294] width 287 height 336
click at [635, 446] on label "Include image in report" at bounding box center [728, 443] width 192 height 35
click at [936, 772] on button "Save Changes" at bounding box center [940, 756] width 158 height 35
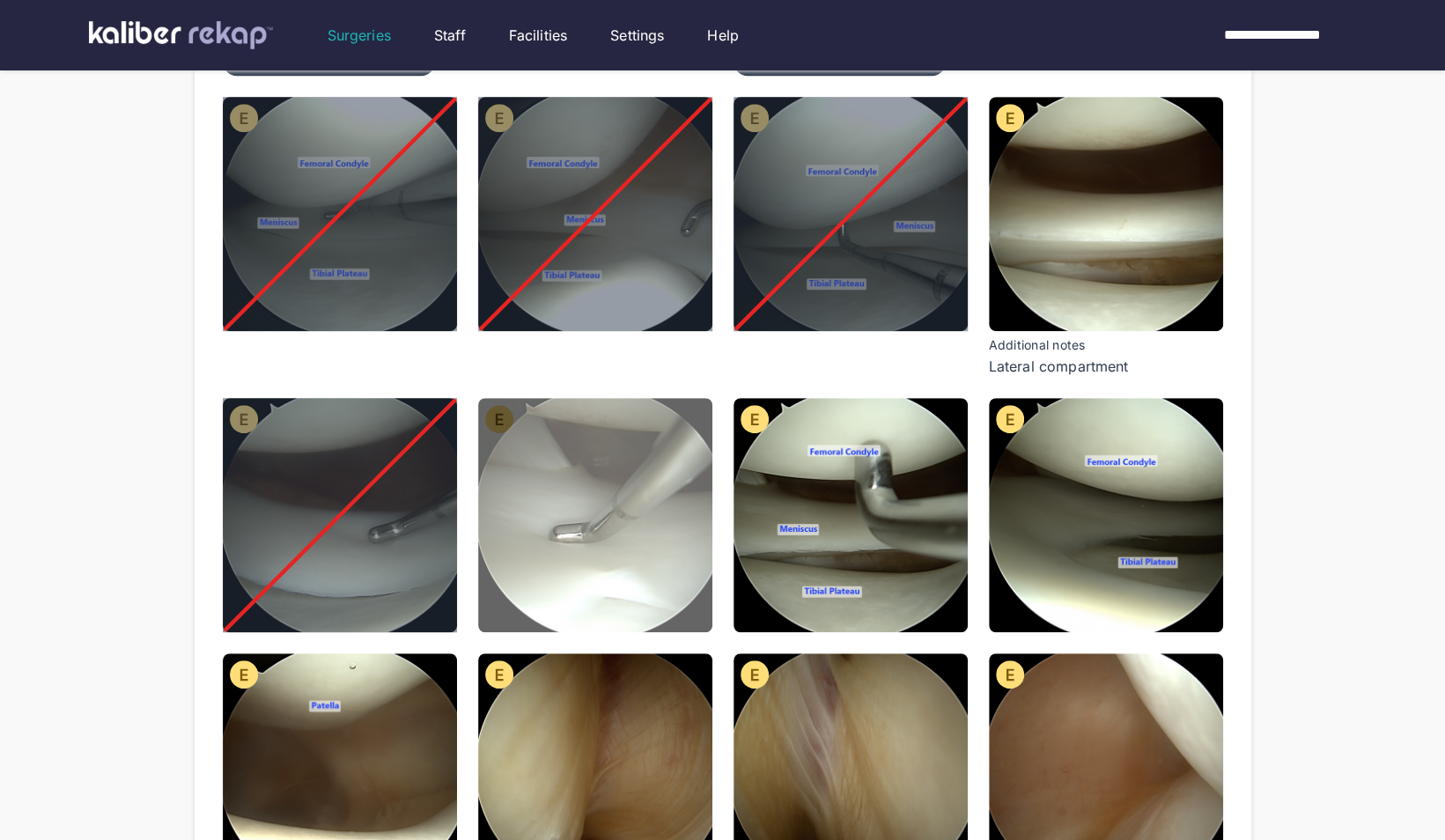
click at [662, 551] on img at bounding box center [595, 515] width 234 height 234
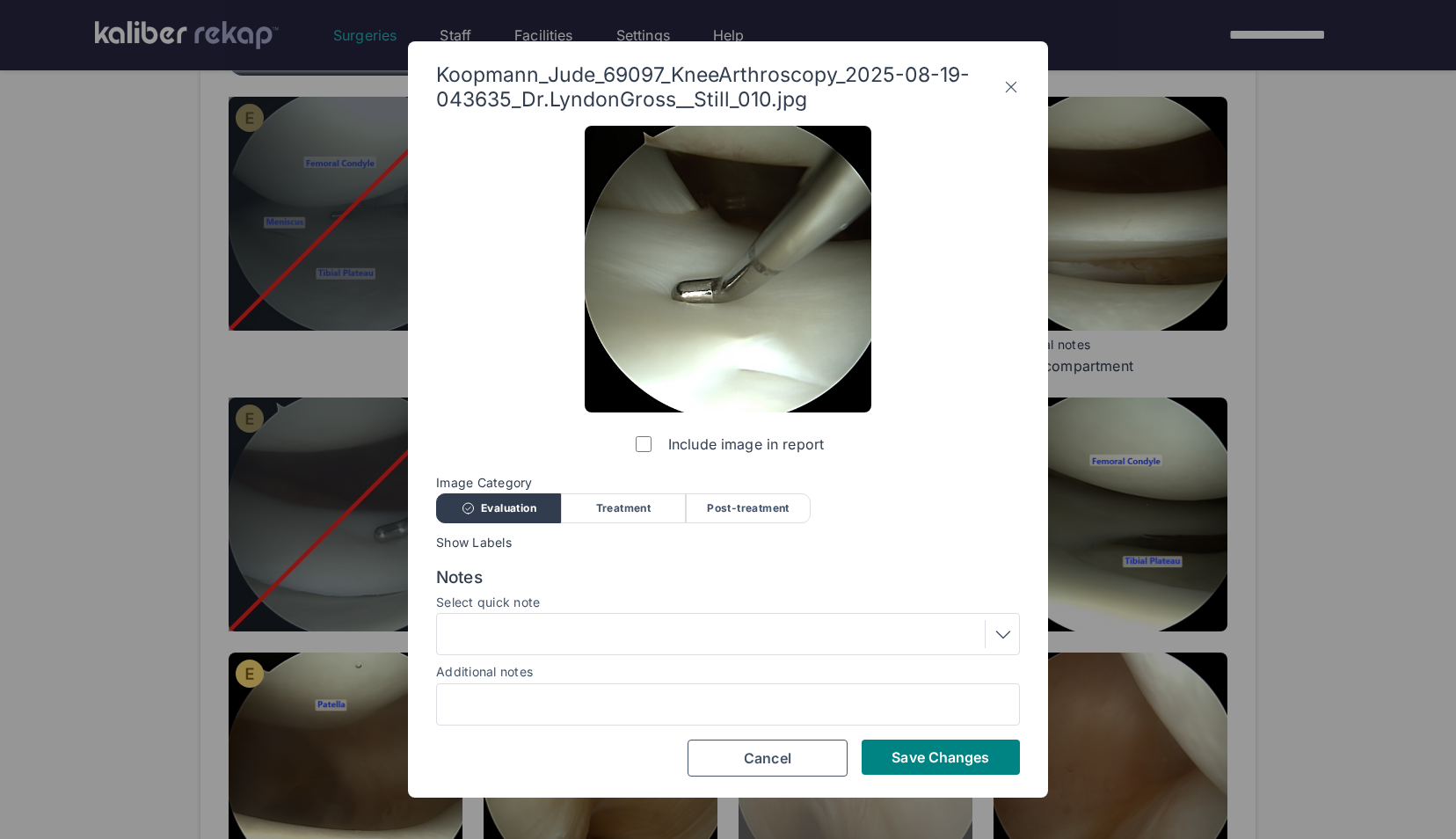
click at [920, 742] on button "Save Changes" at bounding box center [940, 756] width 158 height 35
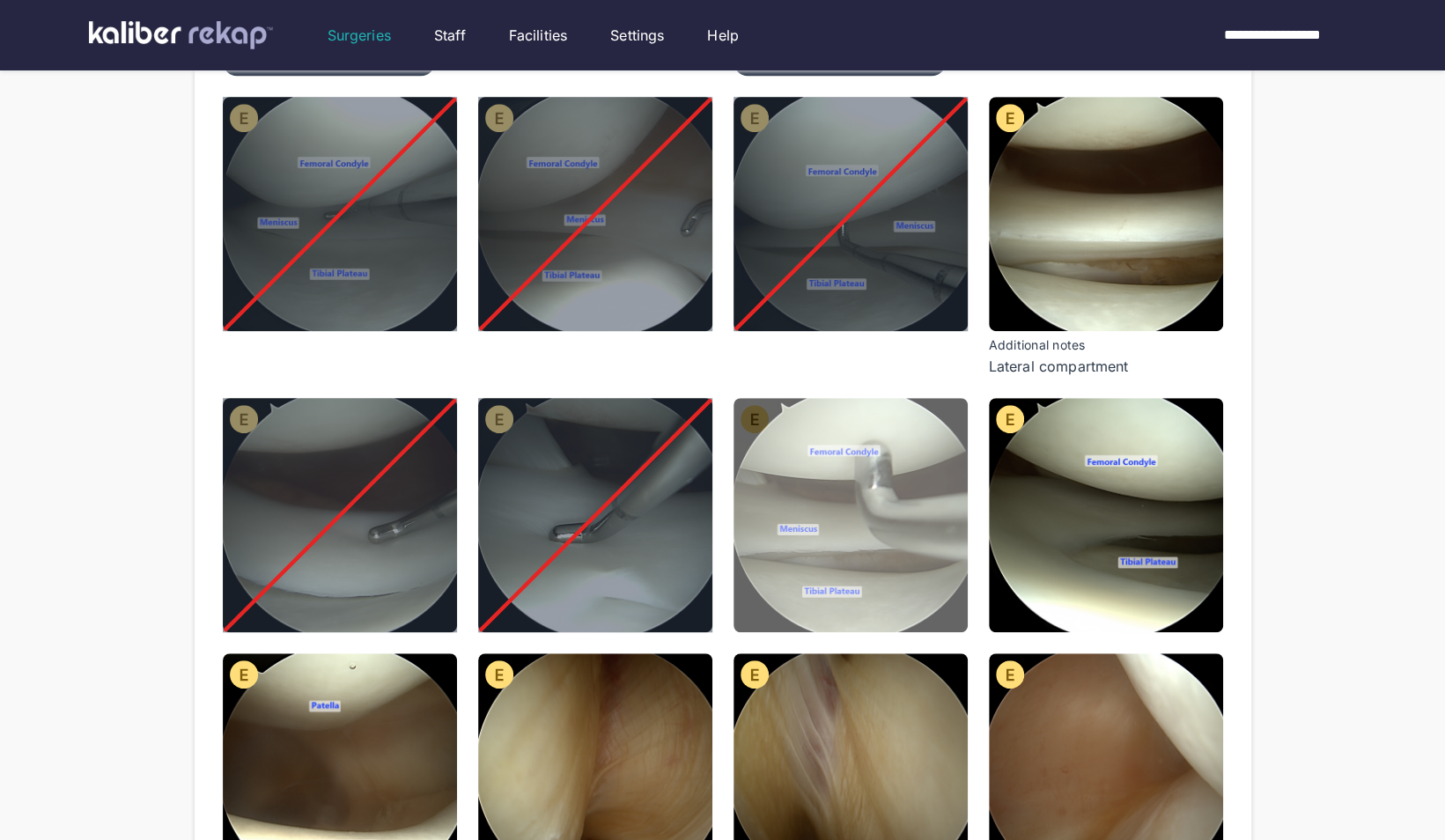
click at [912, 611] on img at bounding box center [850, 515] width 234 height 234
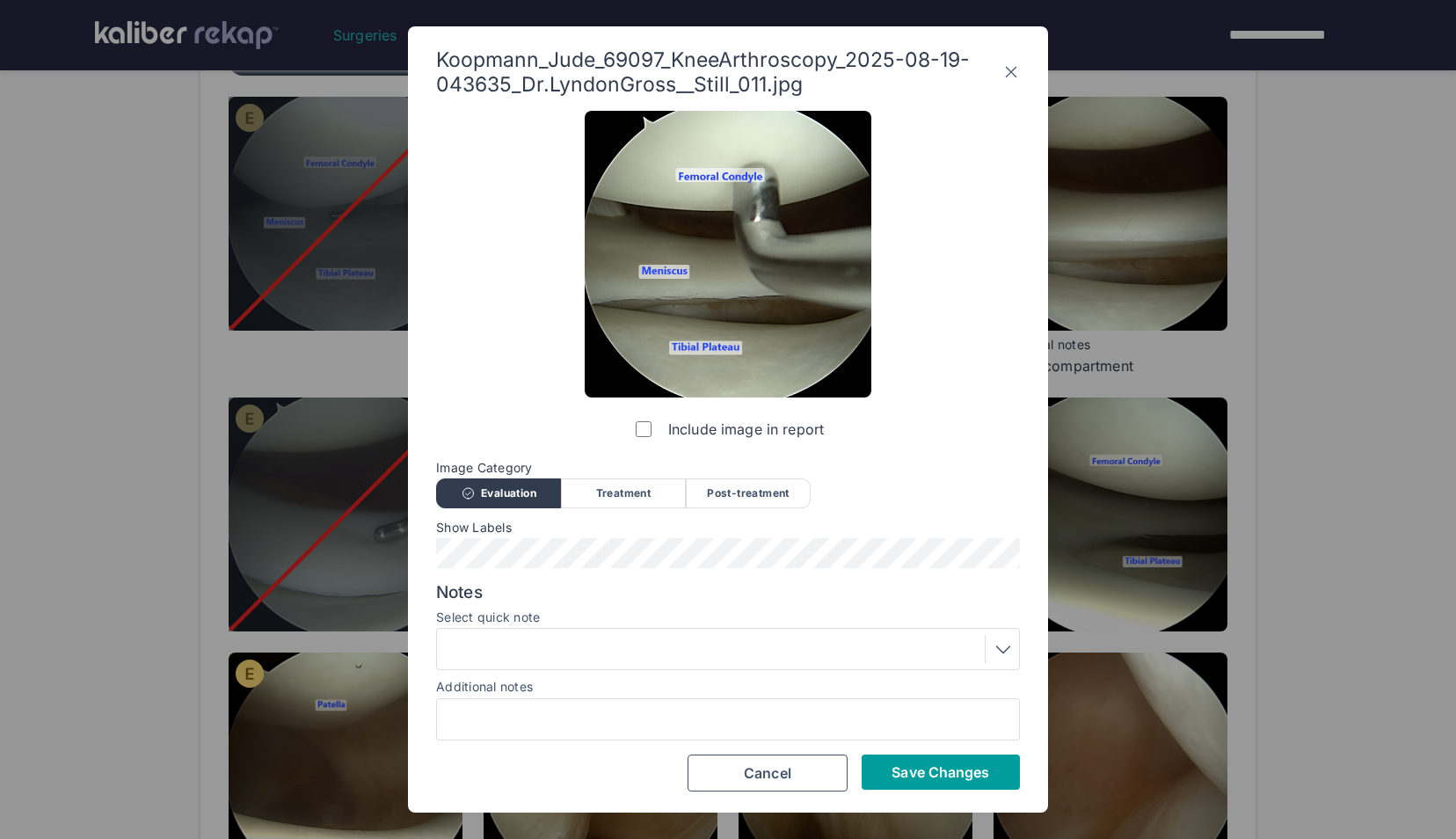
click at [965, 763] on span "Save Changes" at bounding box center [940, 771] width 98 height 18
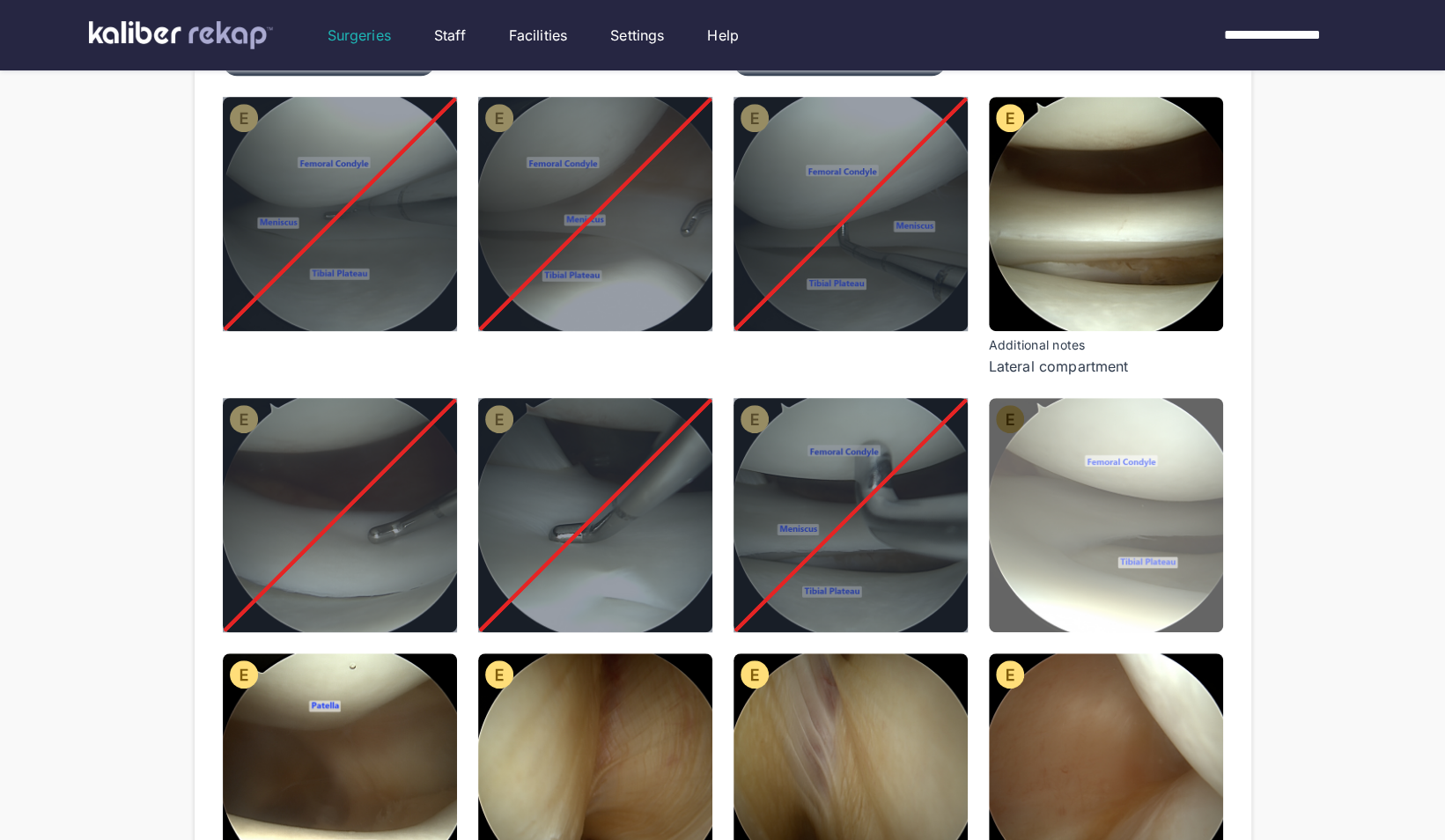
click at [1086, 553] on img at bounding box center [1105, 515] width 234 height 234
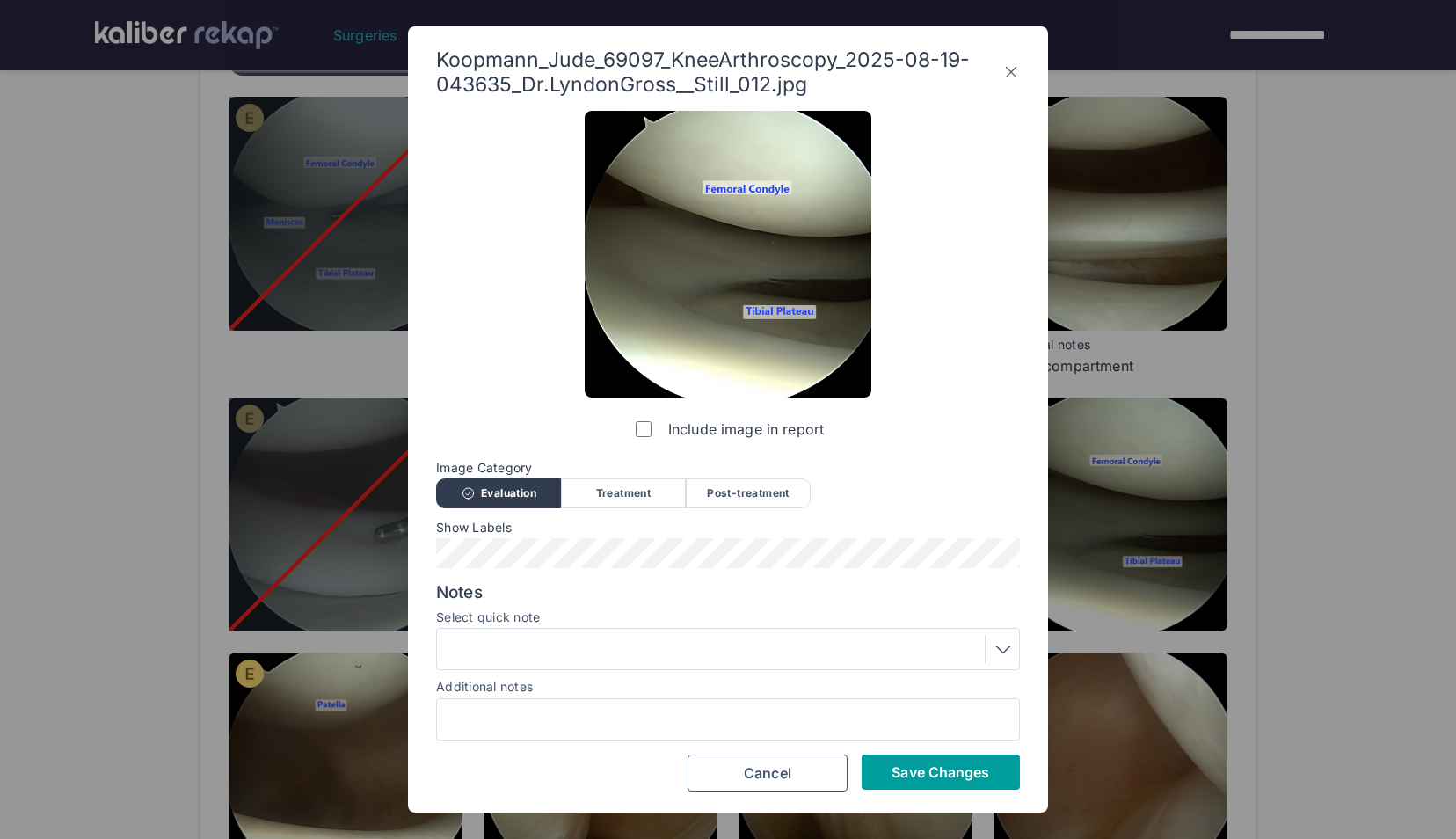
click at [962, 763] on span "Save Changes" at bounding box center [940, 771] width 98 height 18
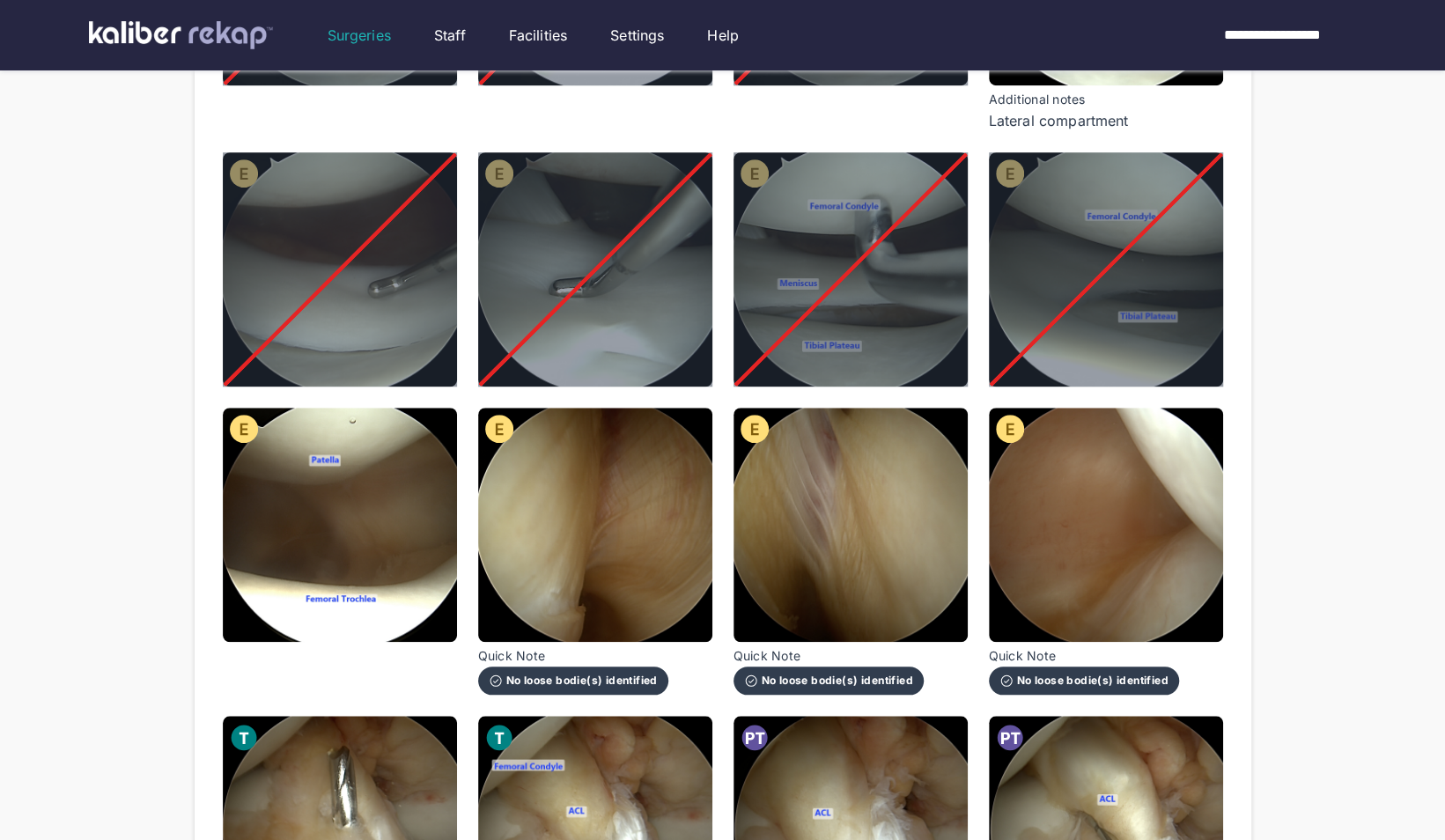
scroll to position [781, 0]
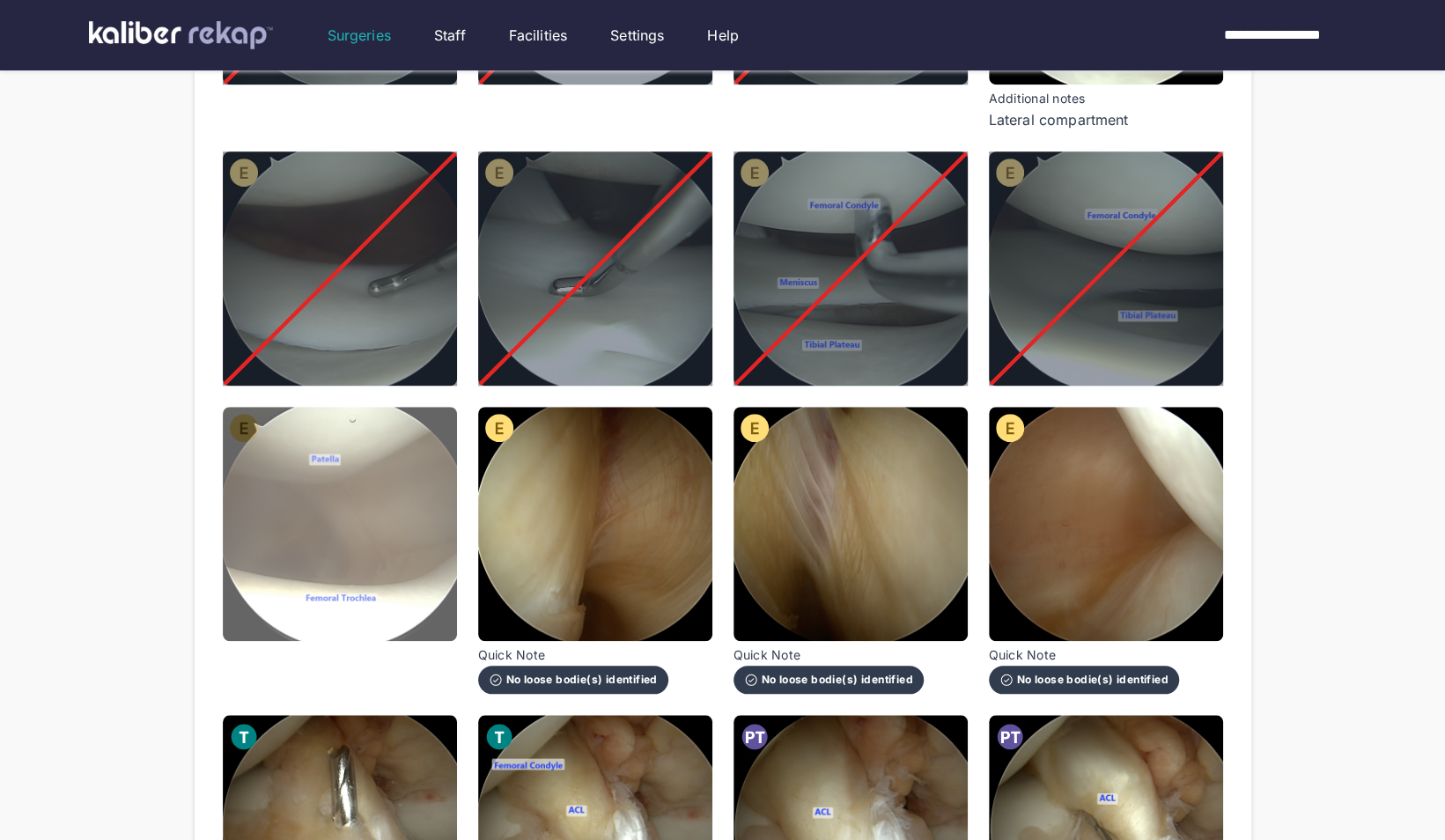
click at [389, 546] on img at bounding box center [340, 523] width 234 height 234
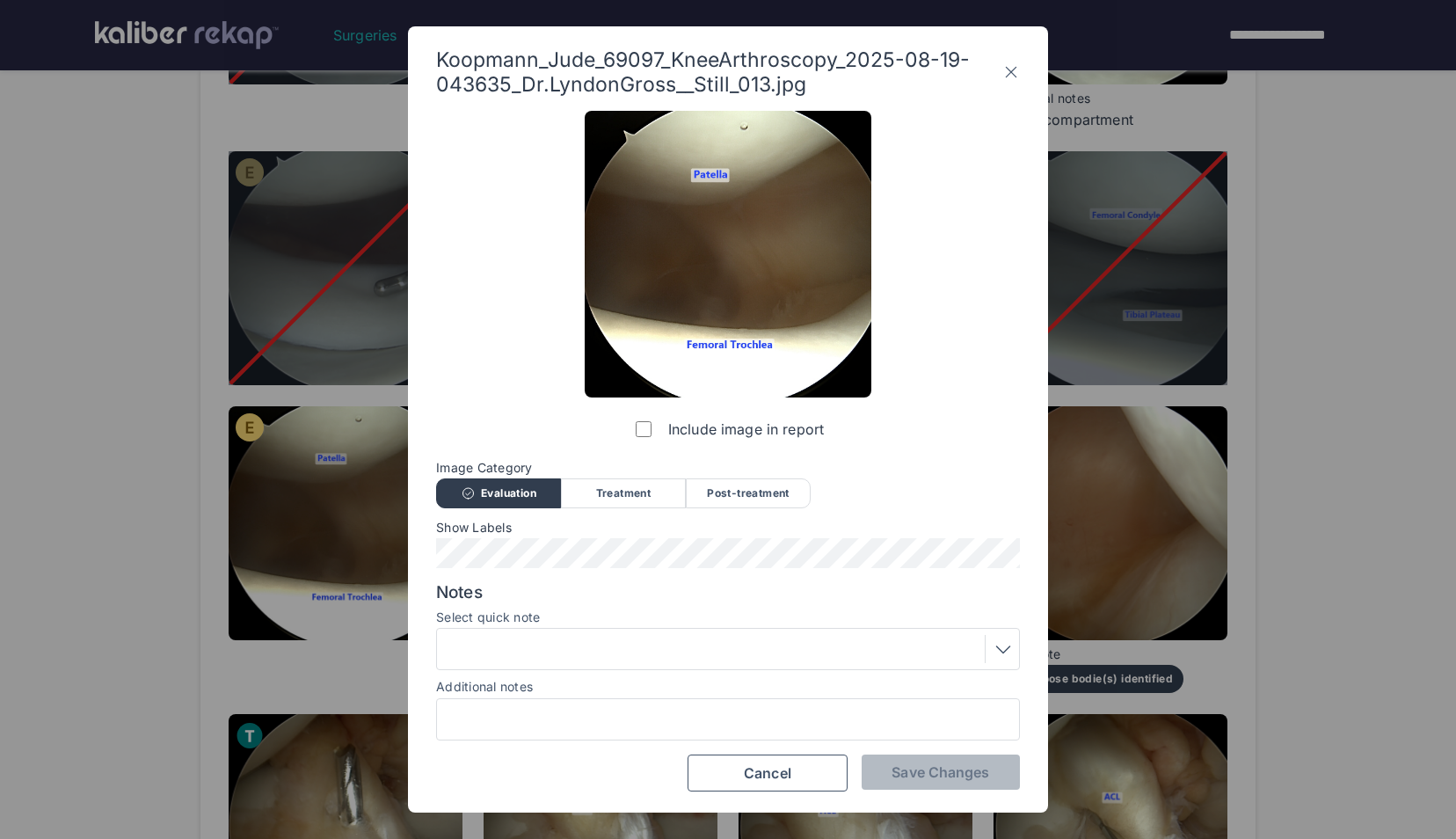
click at [512, 703] on div at bounding box center [728, 719] width 584 height 42
click at [503, 712] on input "Additional notes" at bounding box center [728, 719] width 568 height 23
type input "**********"
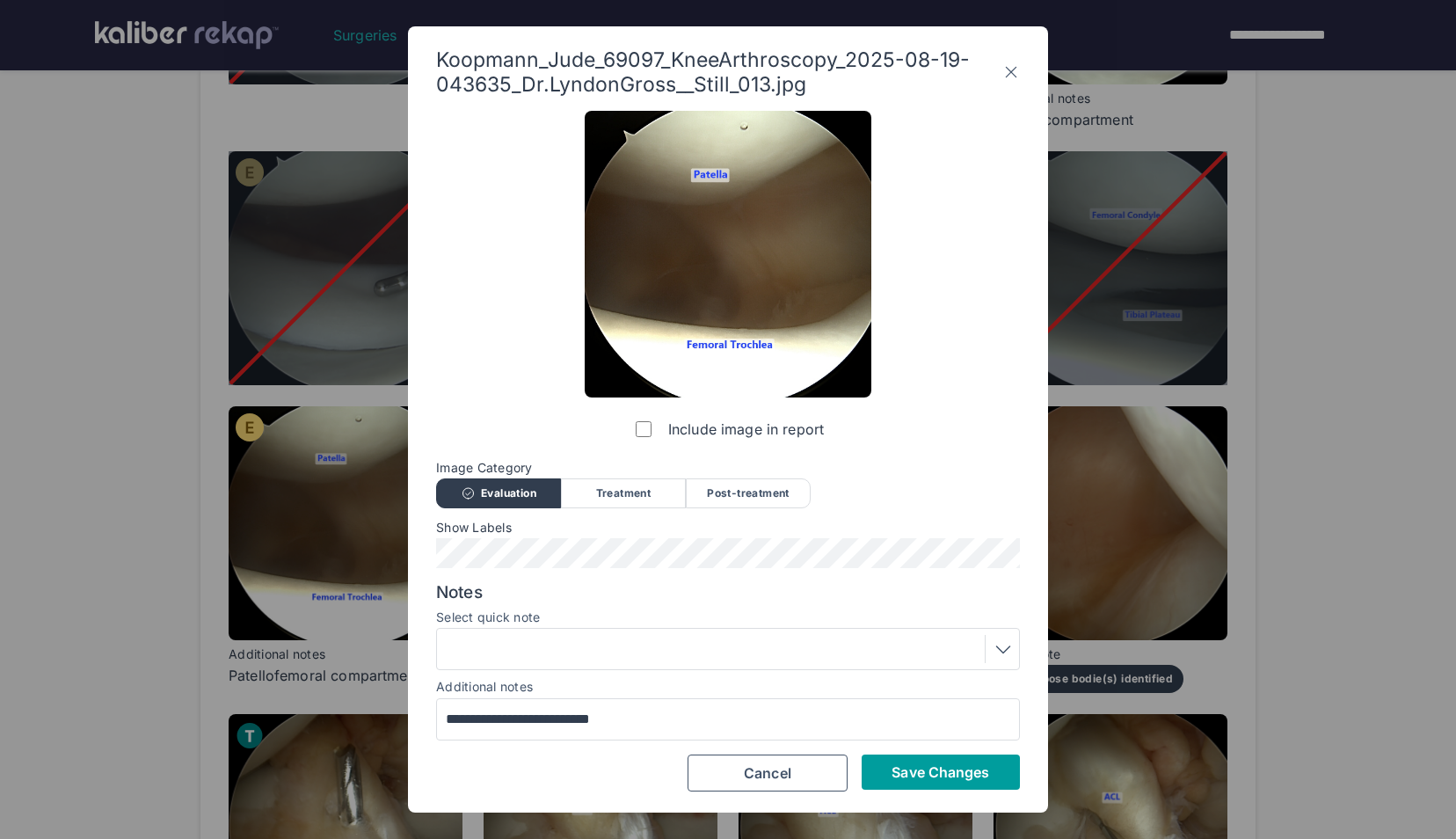
click at [927, 763] on span "Save Changes" at bounding box center [940, 771] width 98 height 18
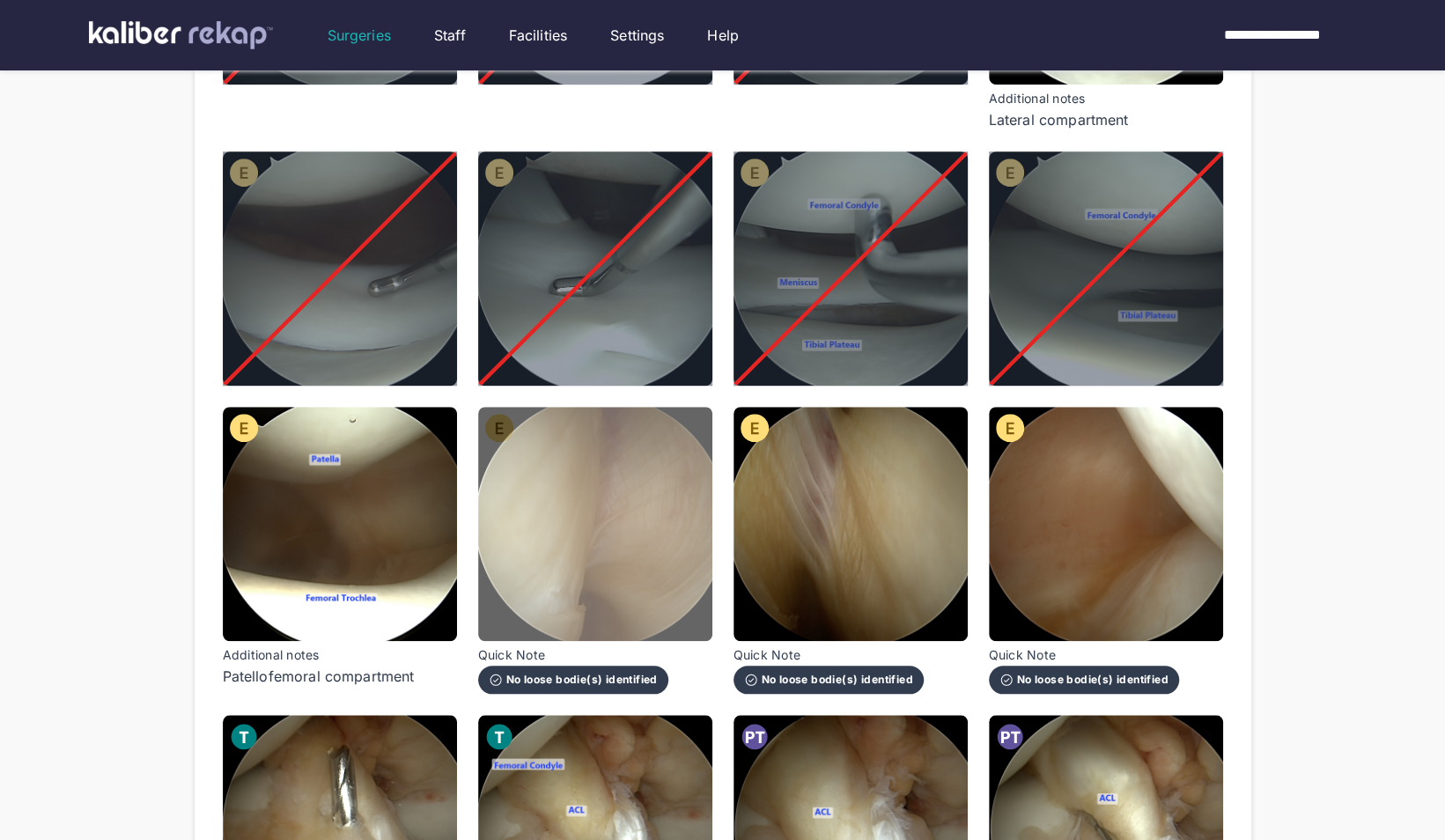
click at [612, 583] on img at bounding box center [595, 523] width 234 height 234
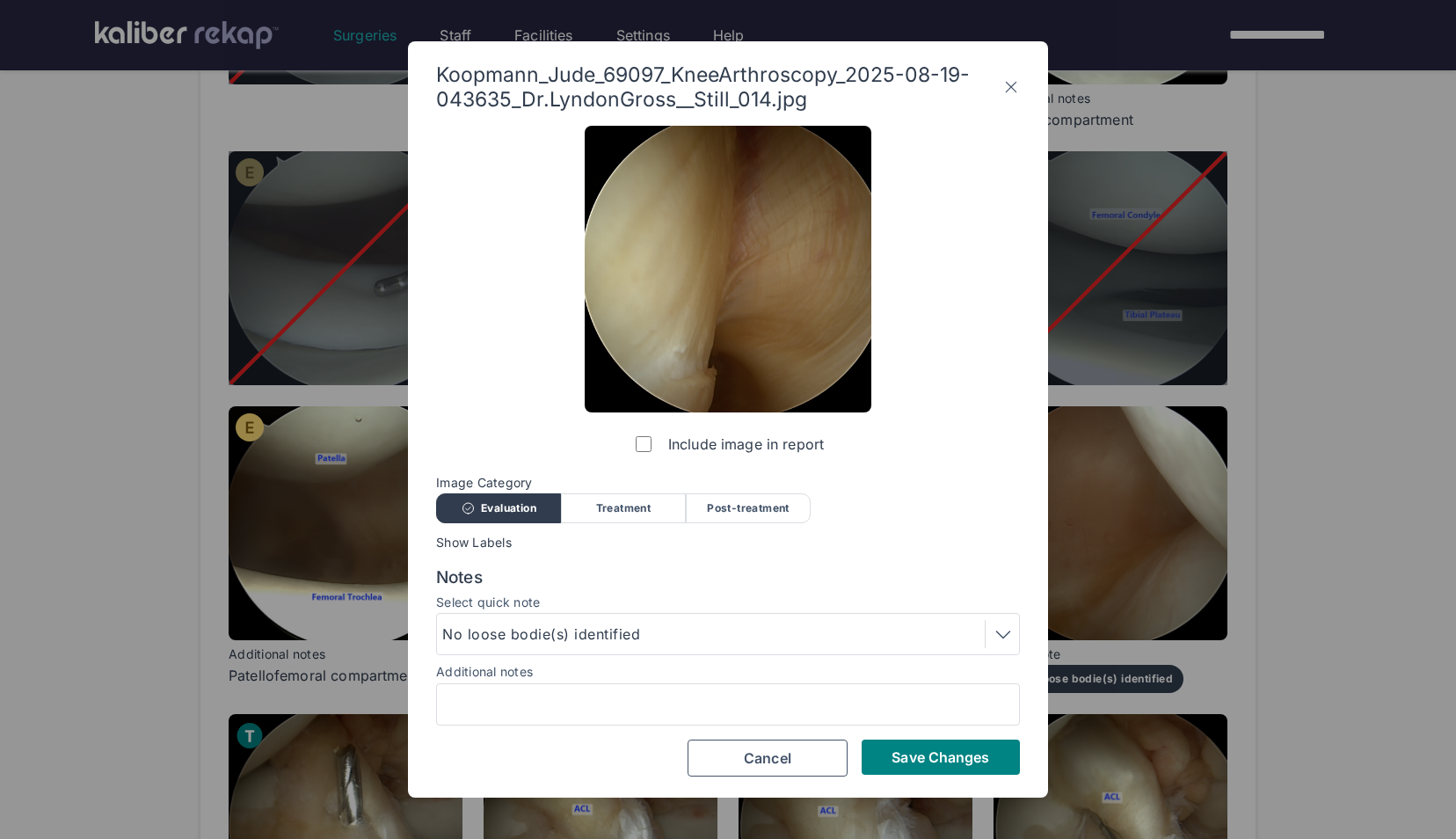
click at [922, 738] on div "Include image in report Image Category Evaluation Treatment Post-treatment Eval…" at bounding box center [728, 451] width 584 height 651
click at [906, 751] on span "Save Changes" at bounding box center [940, 757] width 98 height 18
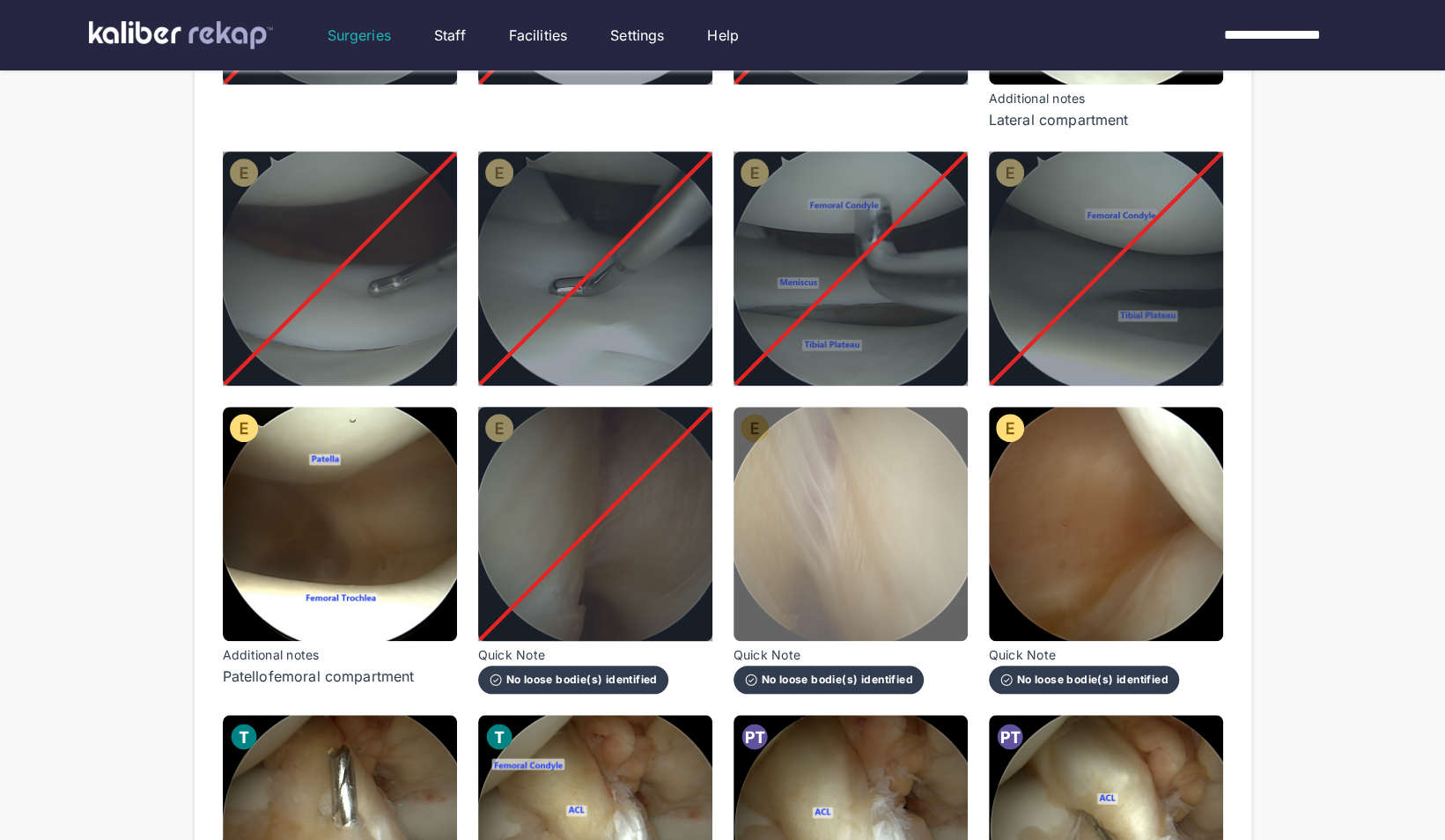
click at [847, 628] on img at bounding box center [850, 523] width 234 height 234
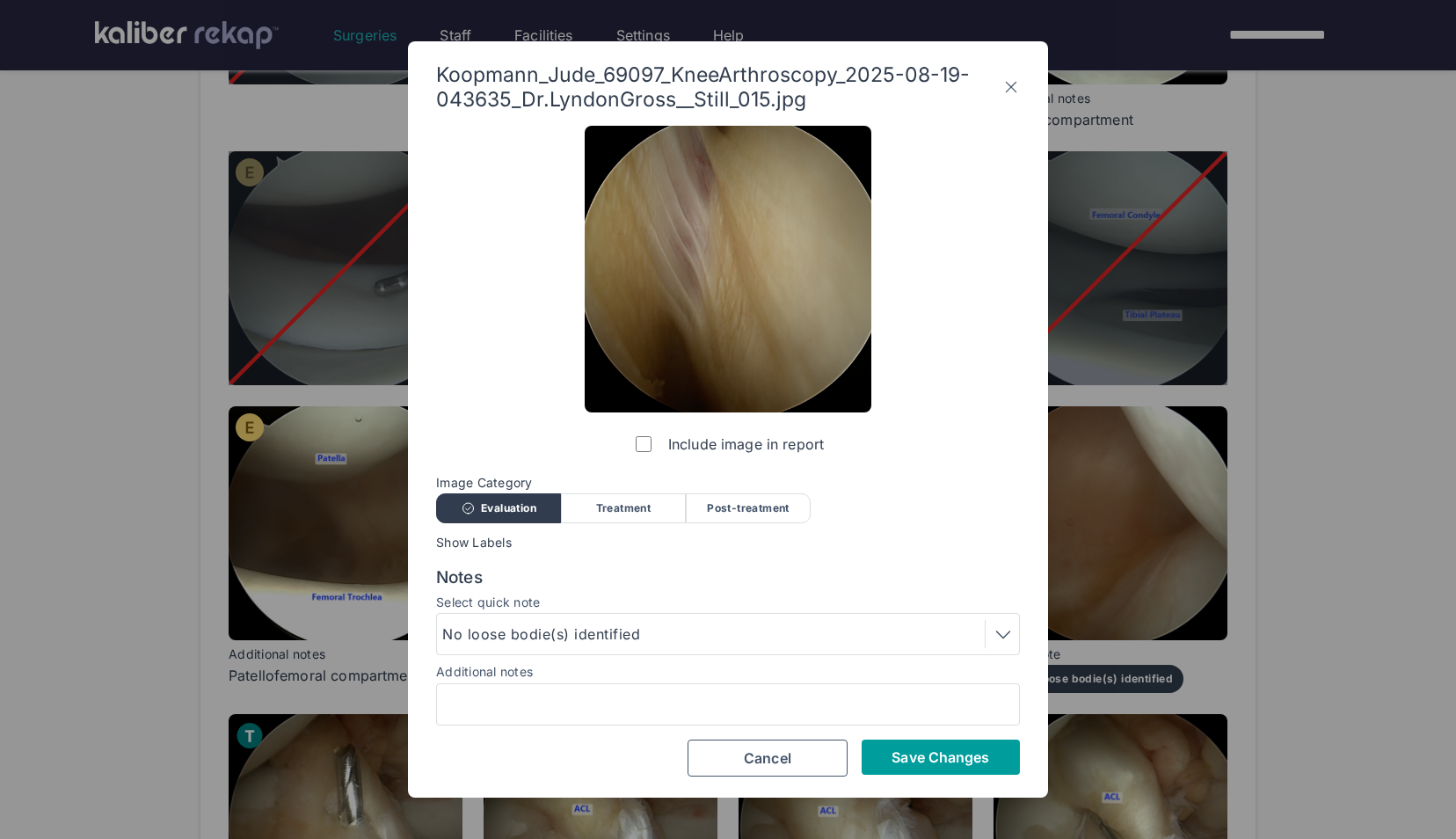
click at [918, 748] on button "Save Changes" at bounding box center [940, 756] width 158 height 35
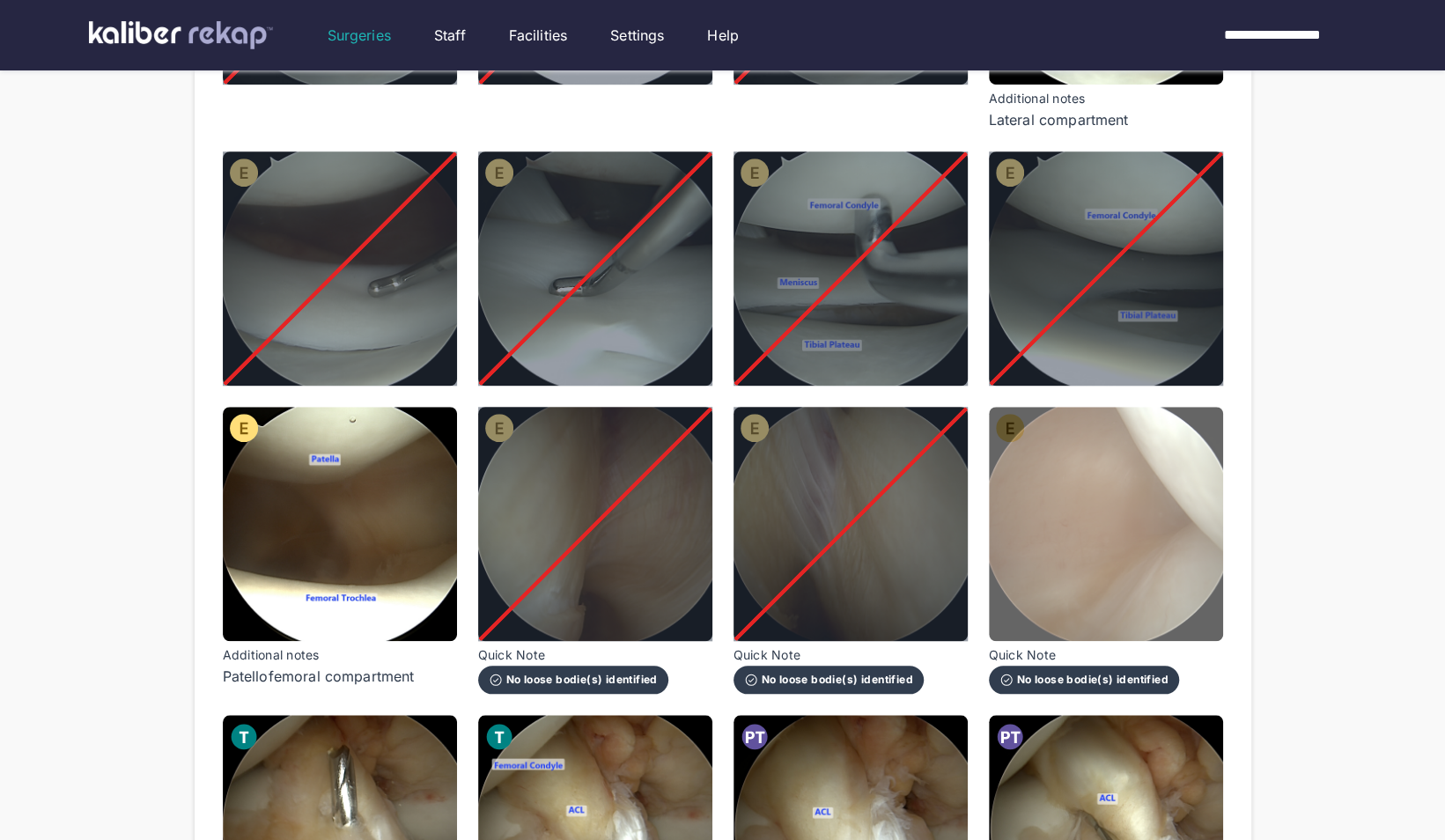
click at [1121, 515] on img at bounding box center [1105, 523] width 234 height 234
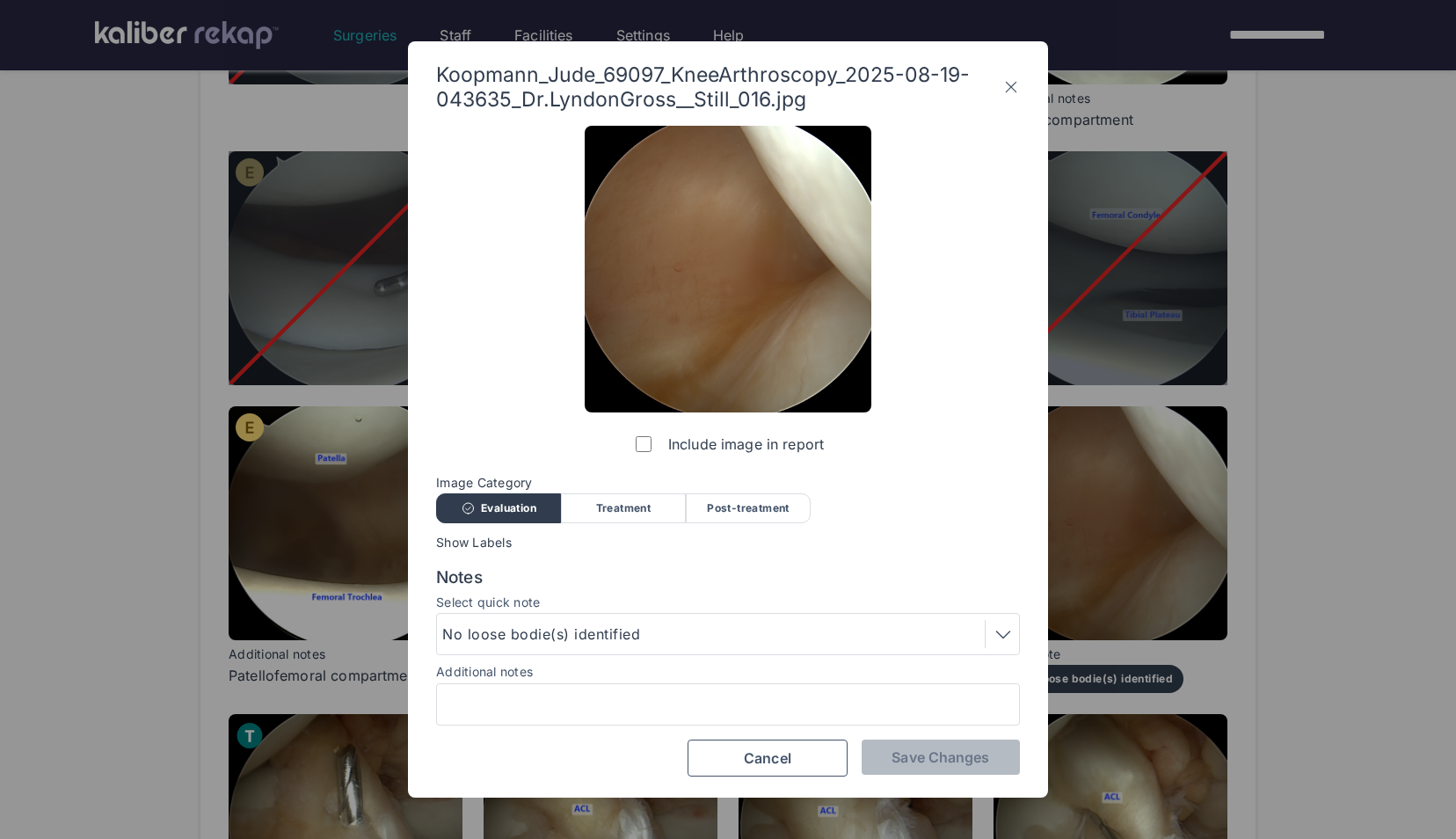
click at [627, 450] on div "Include image in report" at bounding box center [727, 294] width 287 height 336
click at [936, 760] on span "Save Changes" at bounding box center [940, 757] width 98 height 18
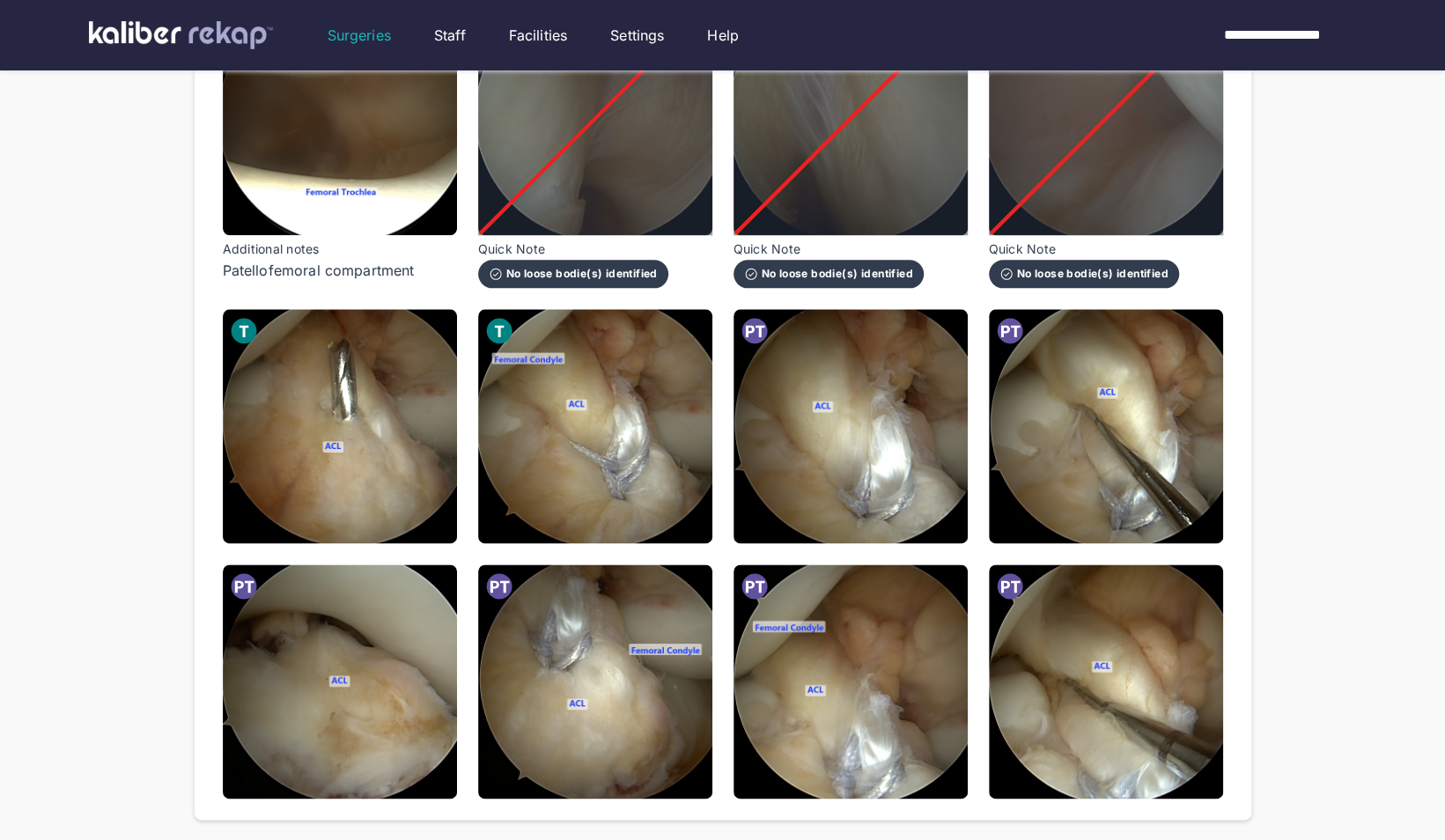
scroll to position [1201, 0]
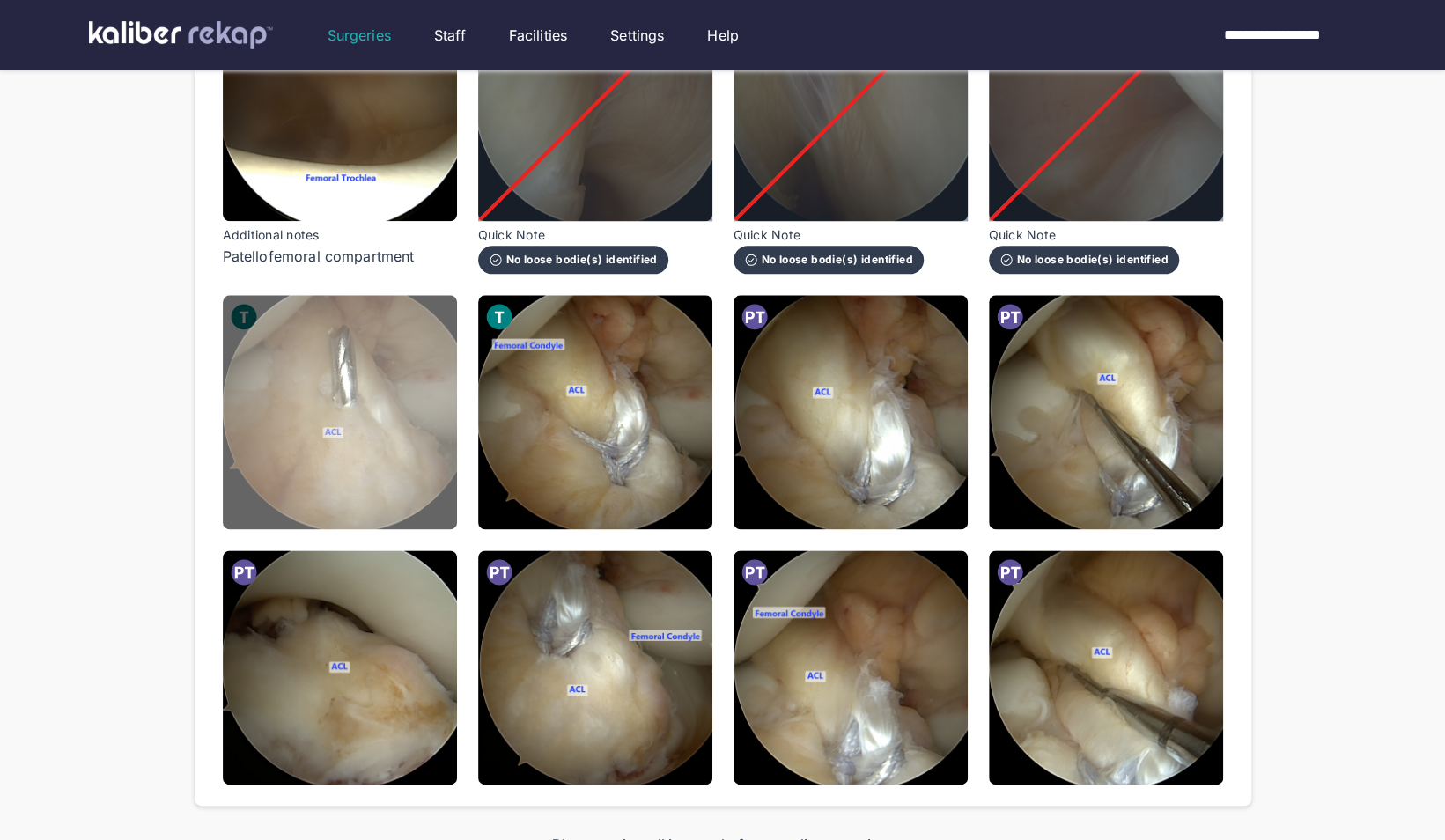
click at [373, 458] on img at bounding box center [340, 412] width 234 height 234
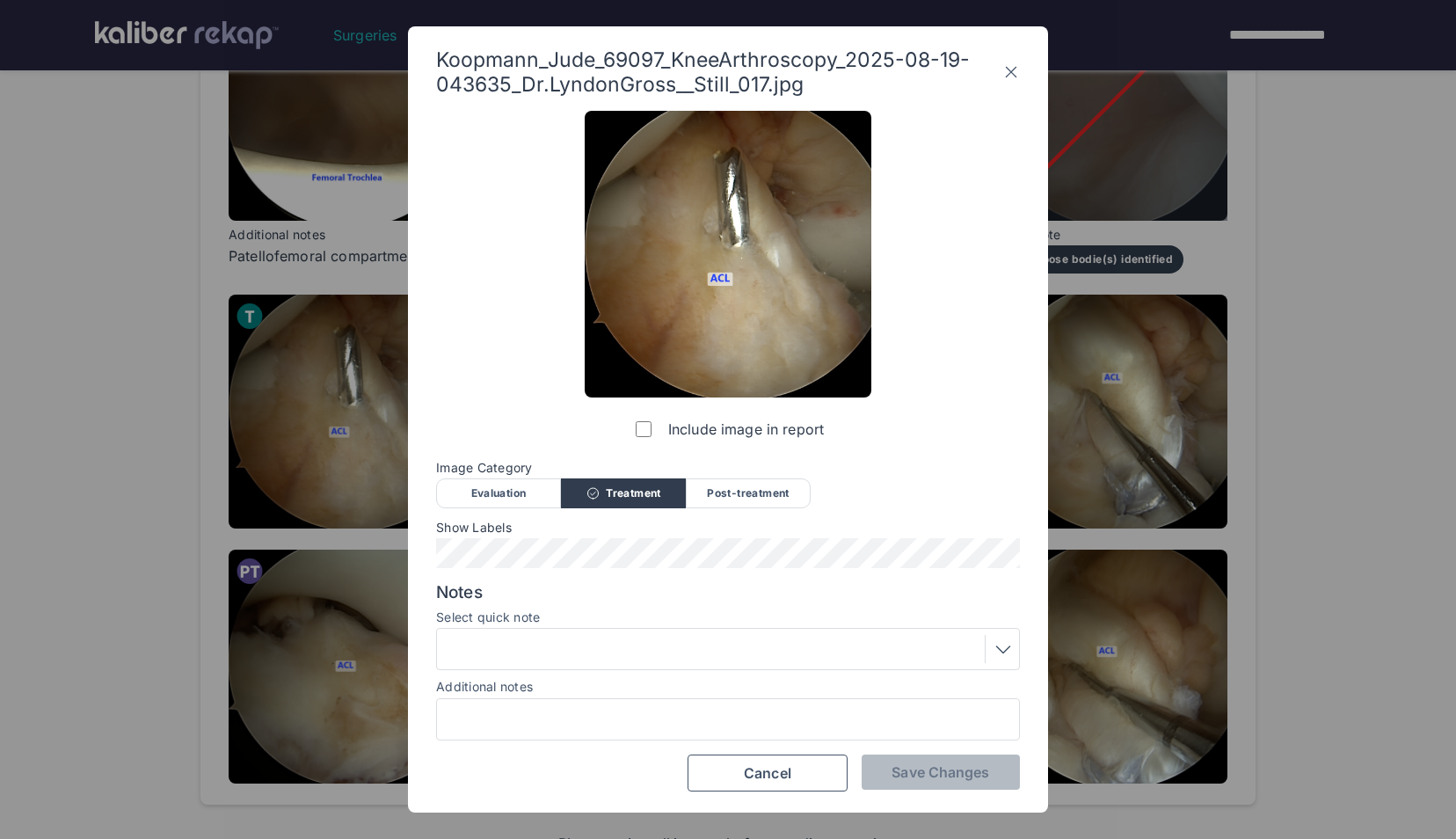
click at [632, 435] on label "Include image in report" at bounding box center [728, 428] width 192 height 35
click at [936, 777] on span "Save Changes" at bounding box center [940, 771] width 98 height 18
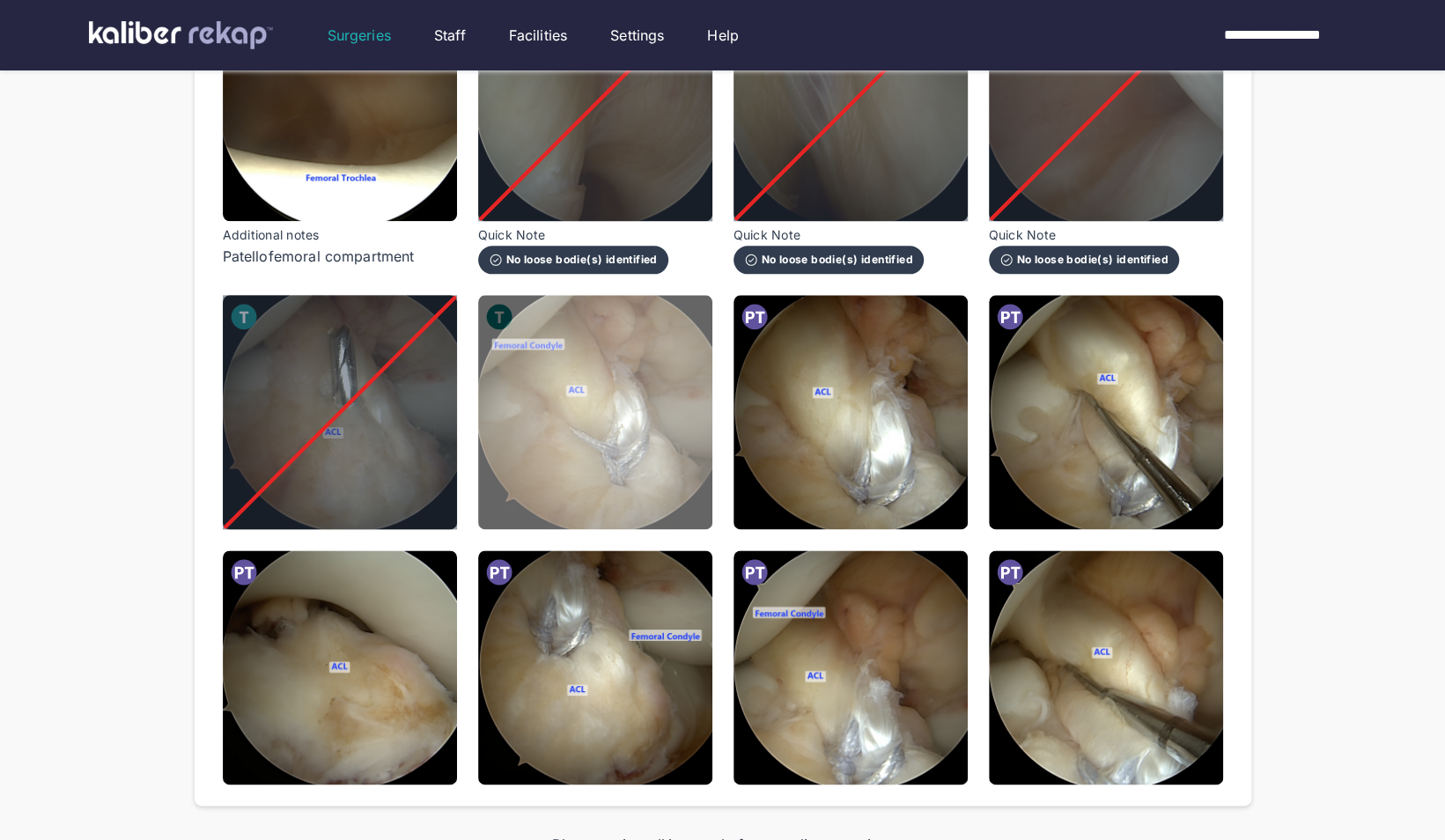
click at [643, 498] on img at bounding box center [595, 412] width 234 height 234
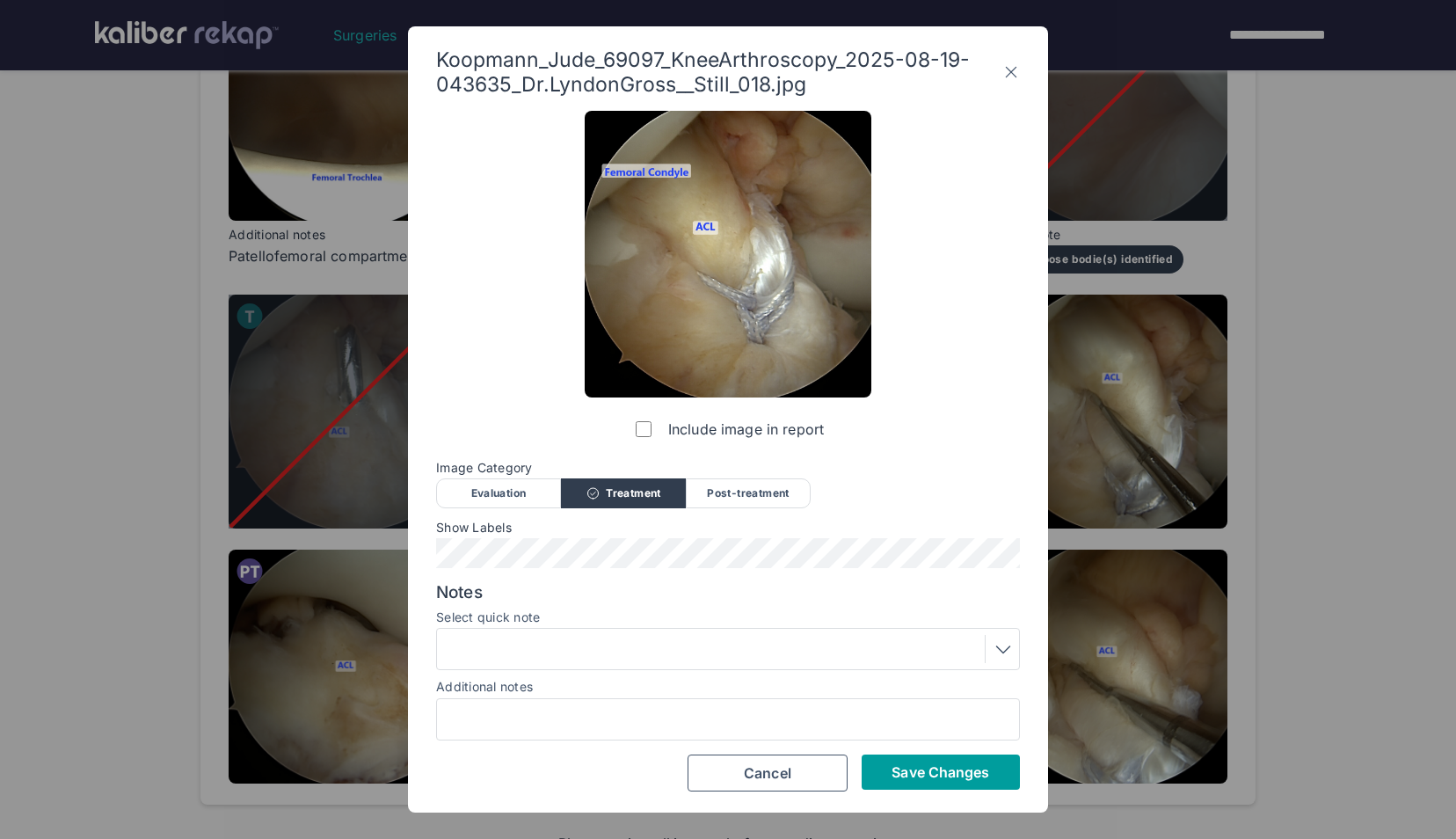
click at [953, 767] on span "Save Changes" at bounding box center [940, 771] width 98 height 18
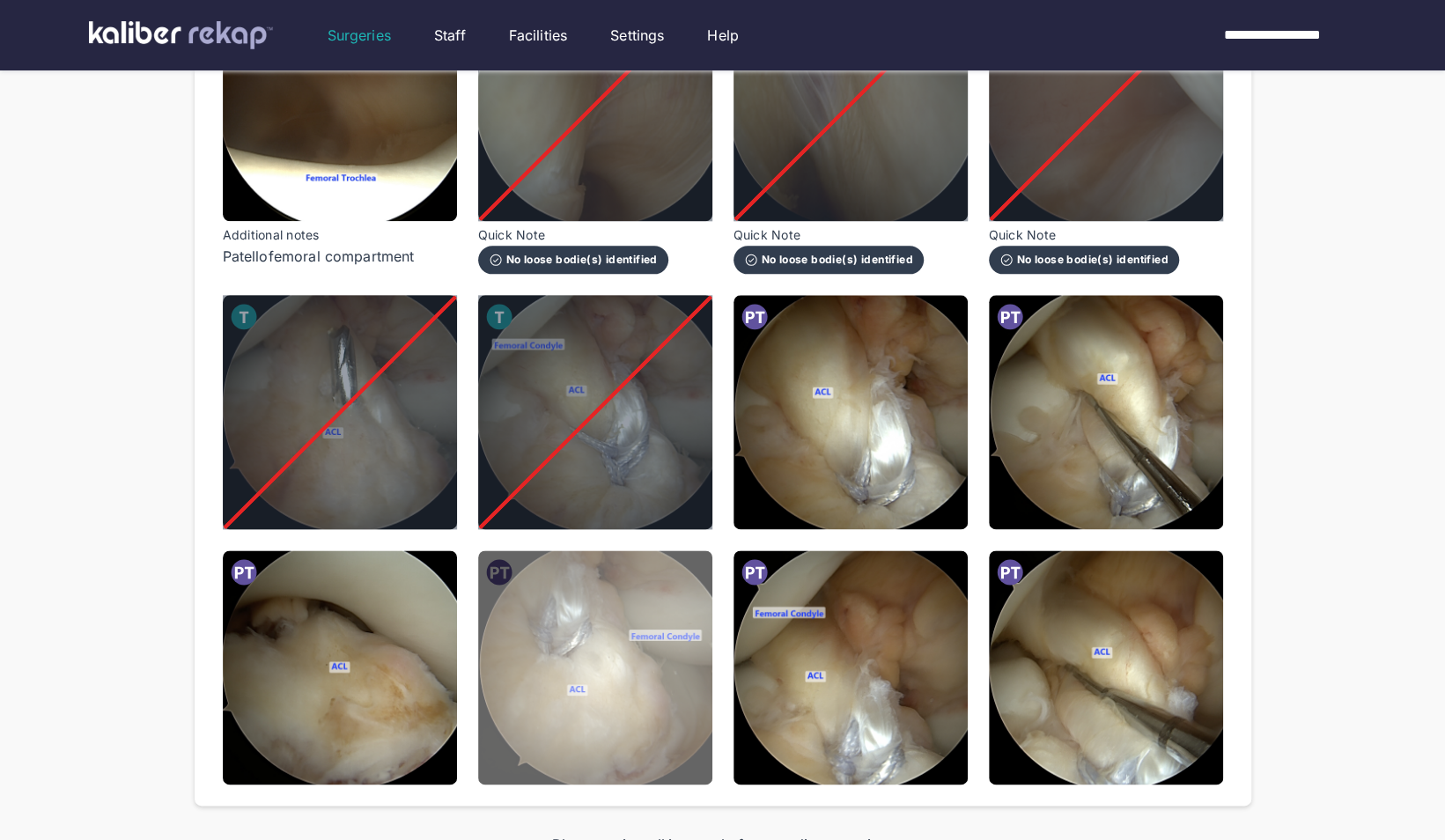
click at [541, 736] on img at bounding box center [595, 667] width 234 height 234
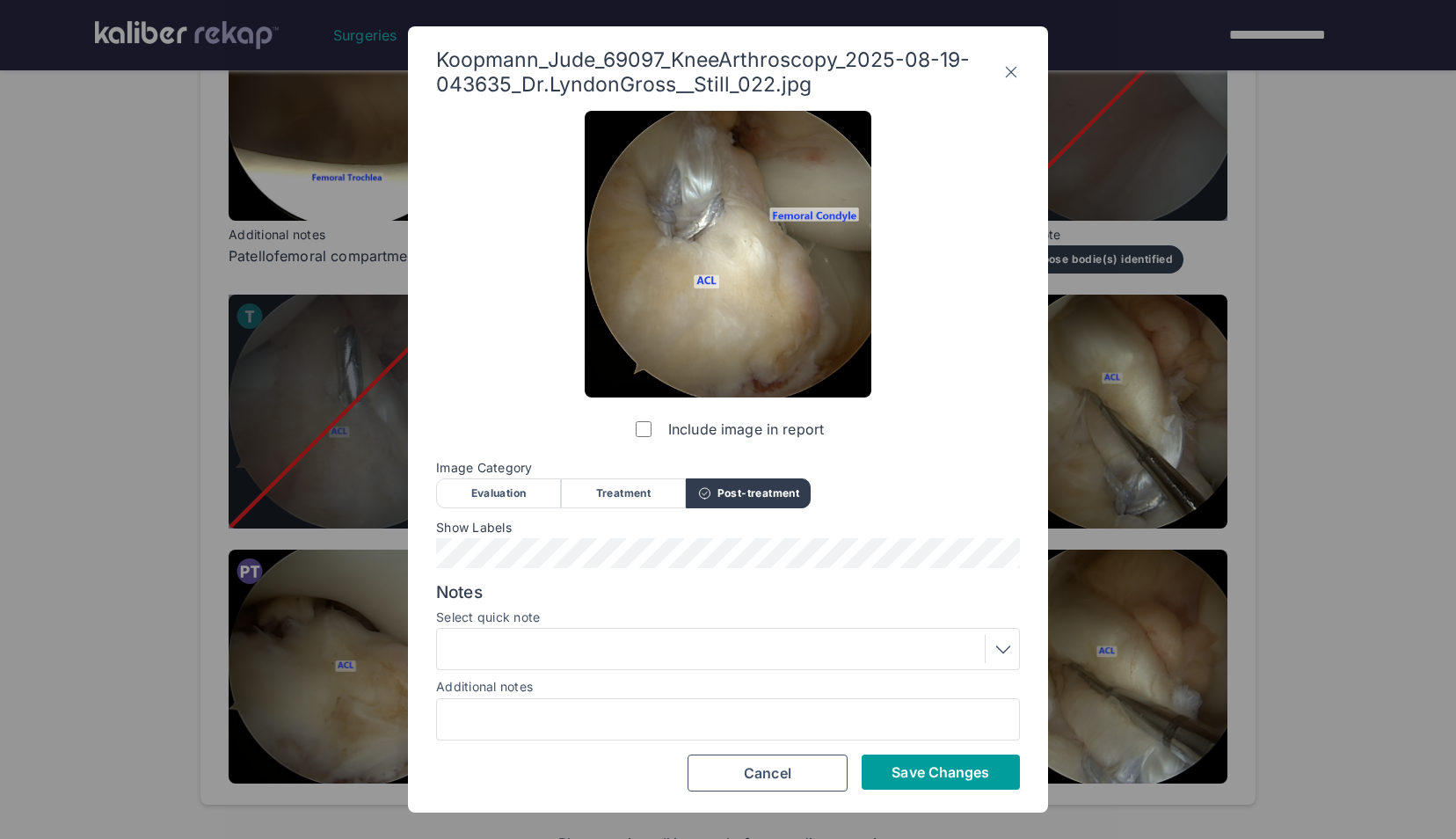
click at [955, 781] on button "Save Changes" at bounding box center [940, 771] width 158 height 35
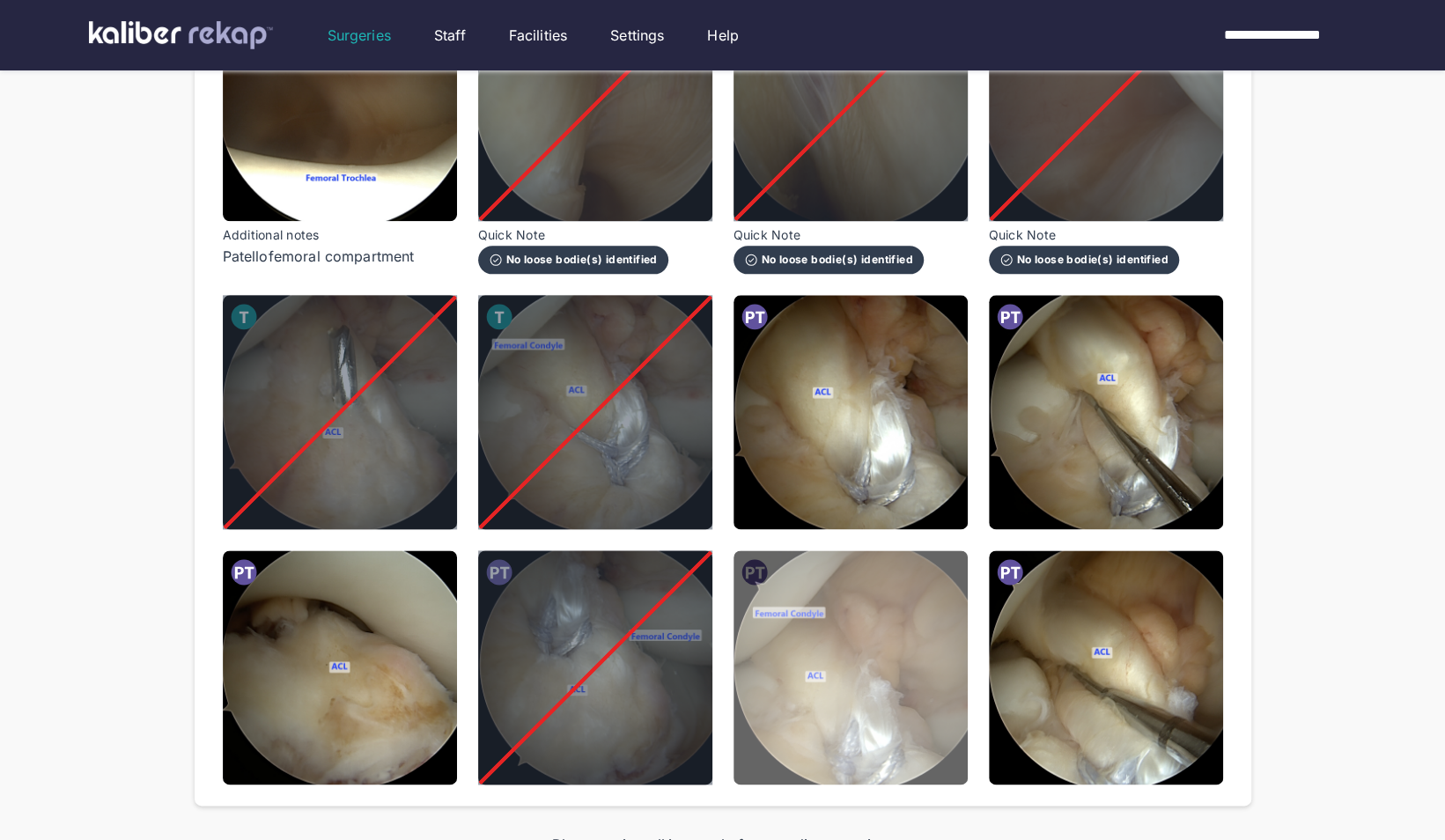
click at [833, 681] on img at bounding box center [850, 667] width 234 height 234
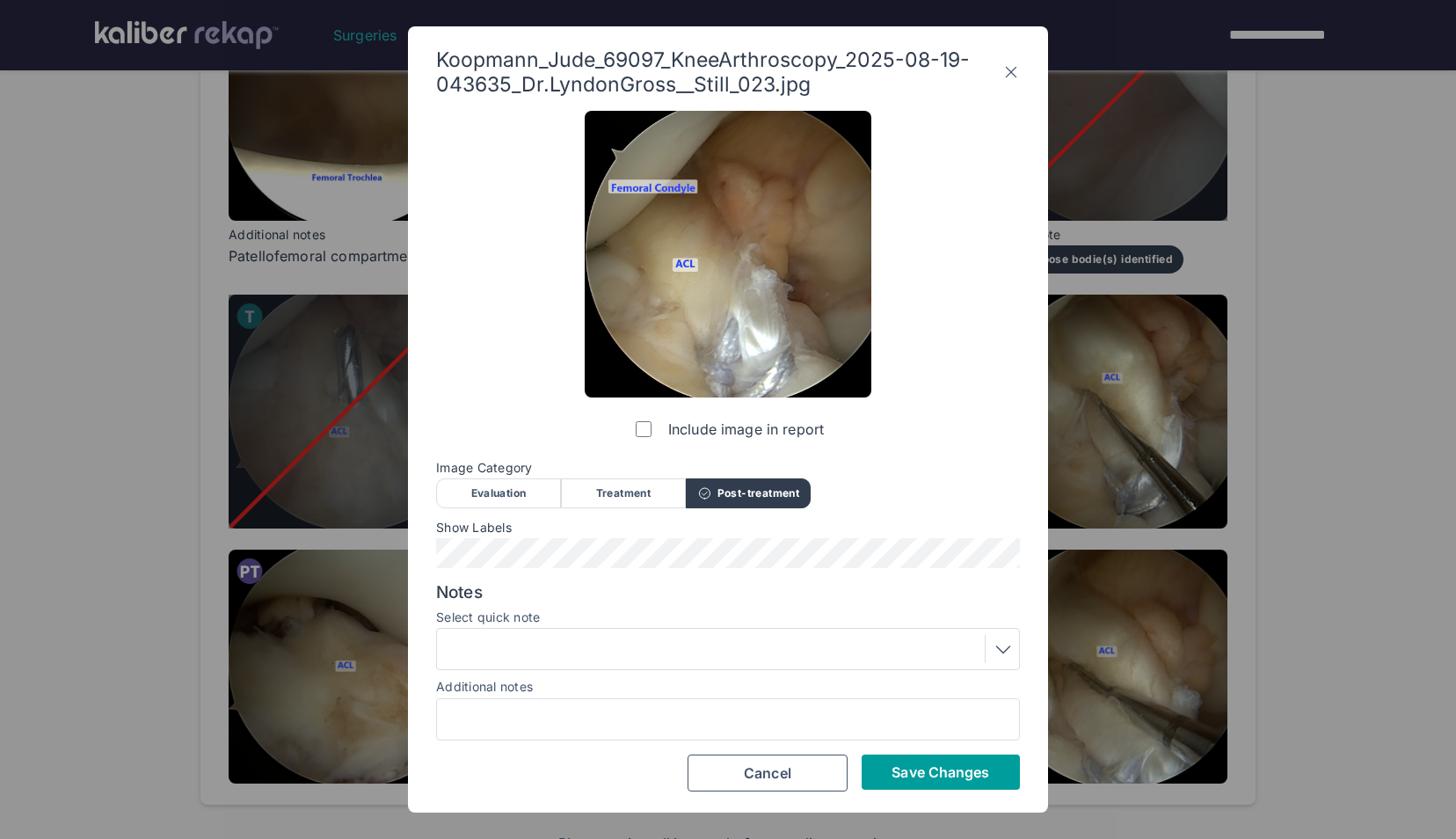
click at [907, 754] on button "Save Changes" at bounding box center [940, 771] width 158 height 35
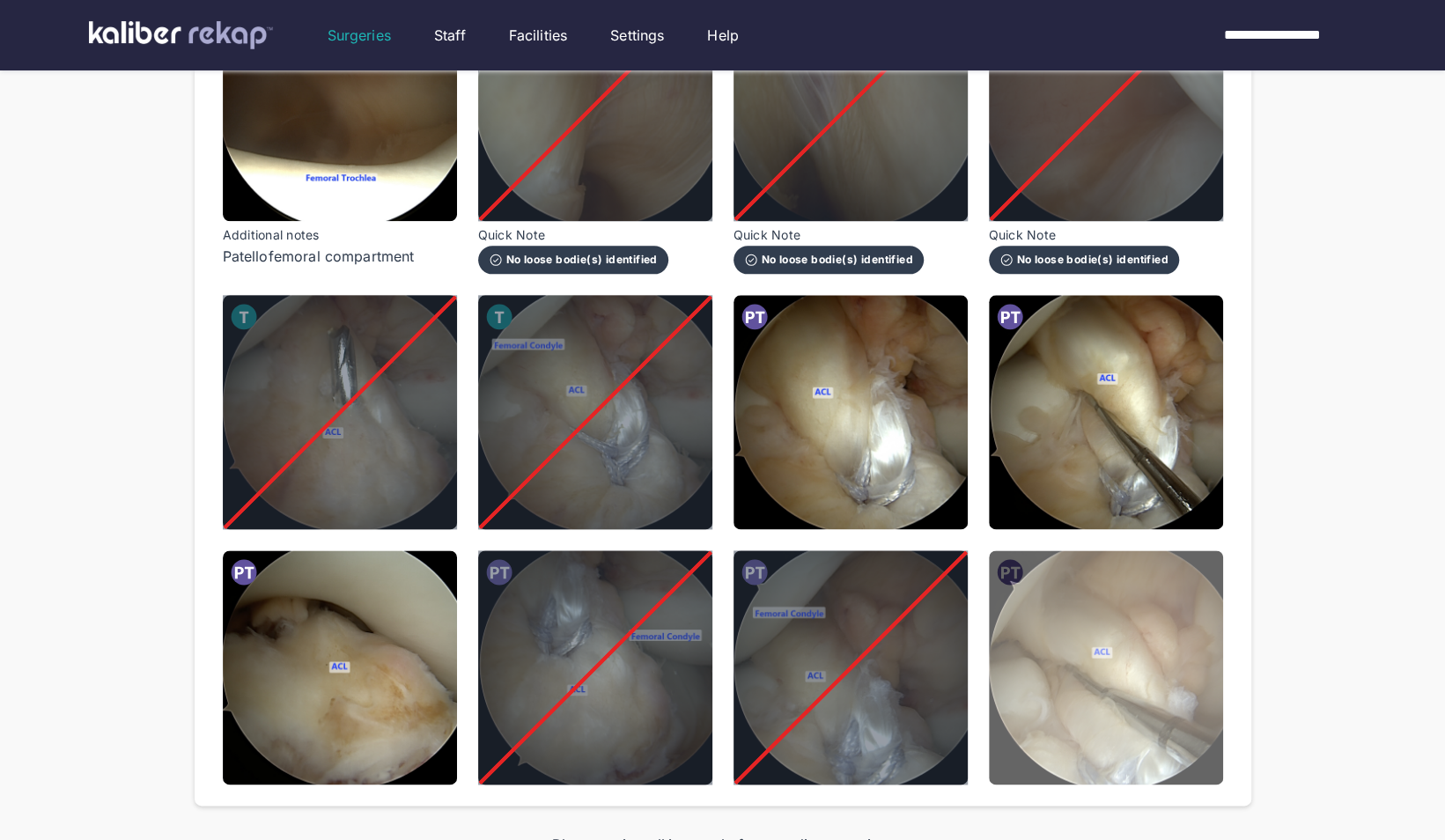
click at [1048, 683] on img at bounding box center [1105, 667] width 234 height 234
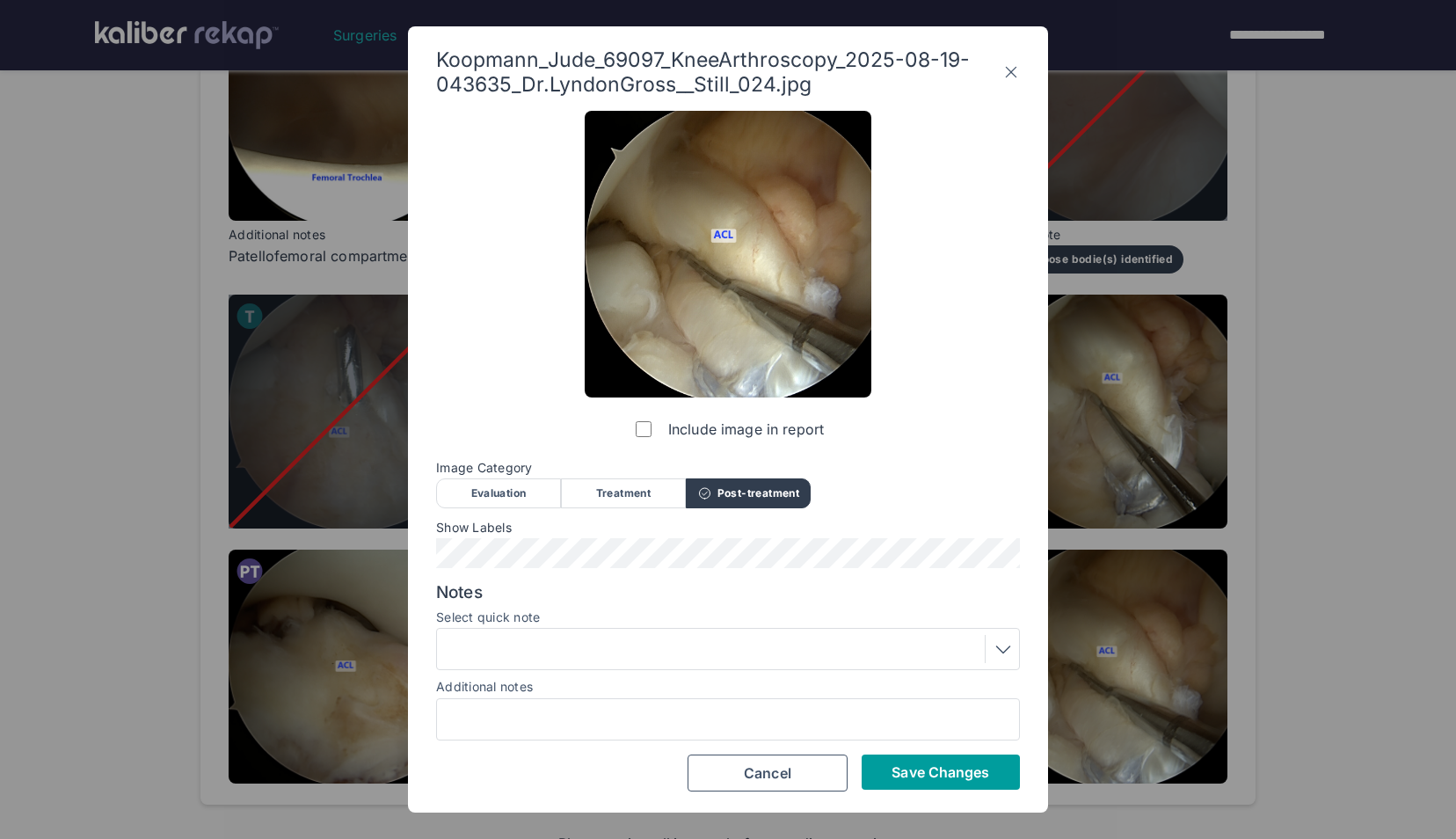
click at [923, 769] on span "Save Changes" at bounding box center [940, 771] width 98 height 18
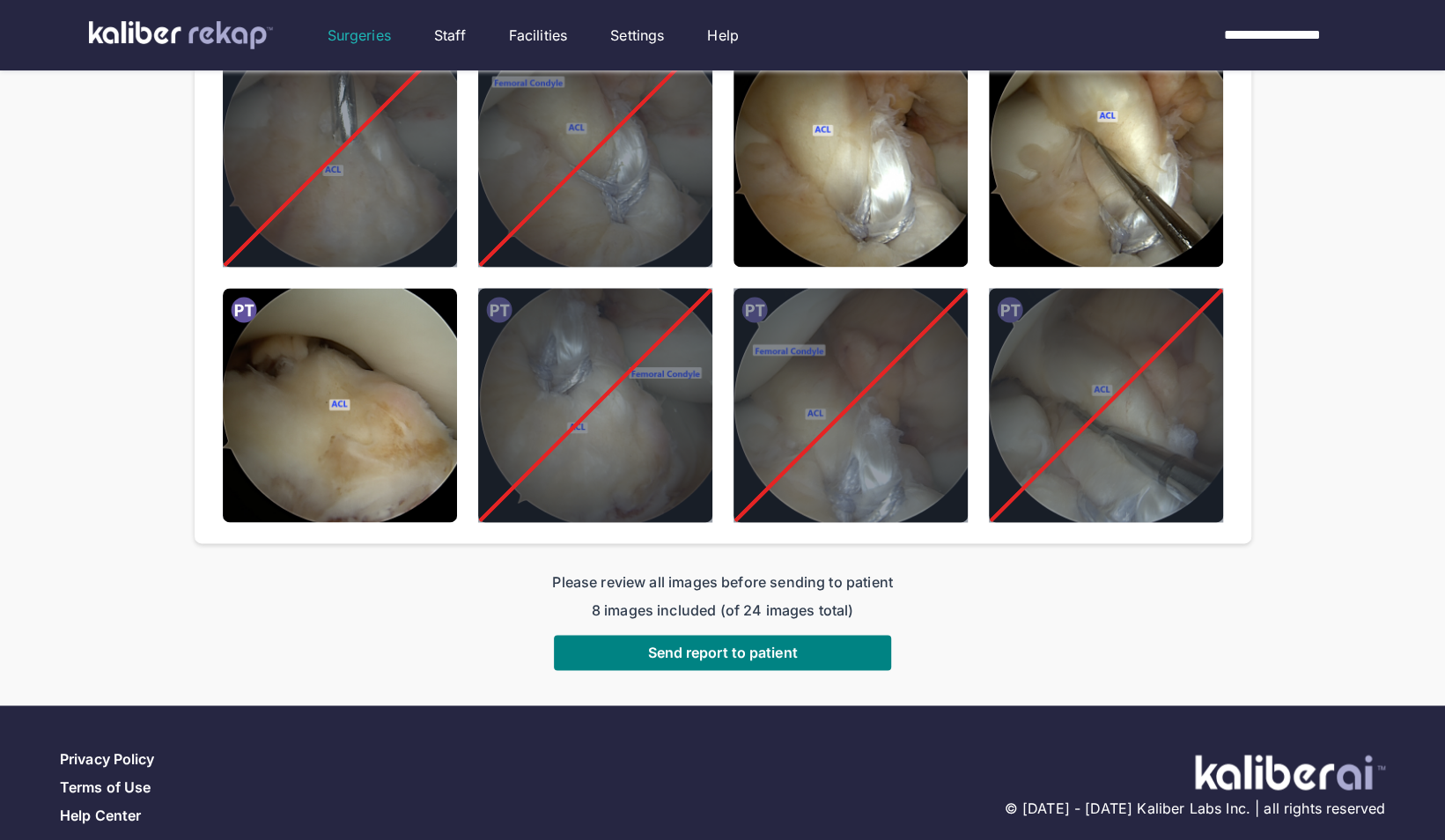
scroll to position [1466, 0]
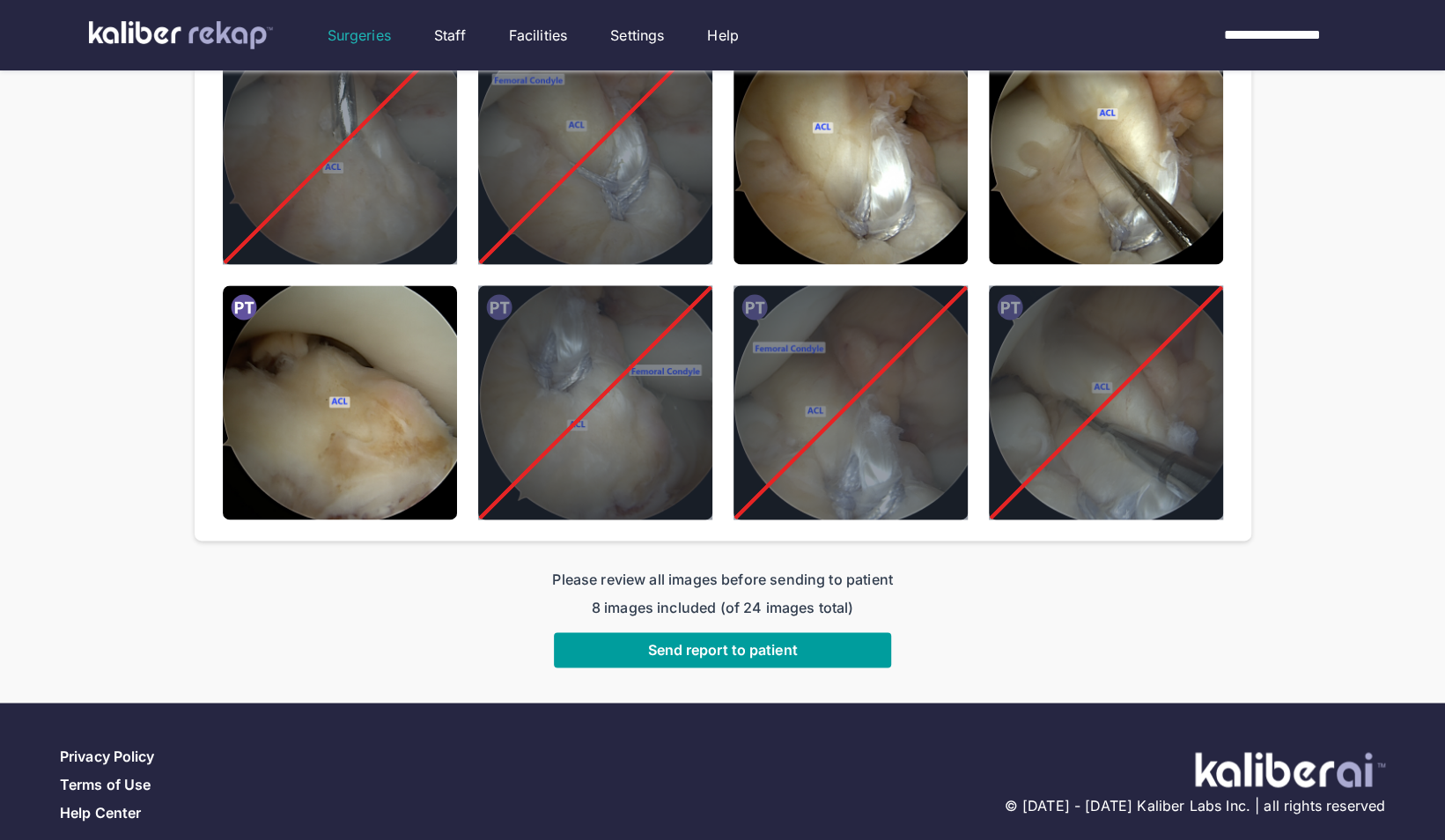
click at [656, 658] on button "Send report to patient" at bounding box center [722, 649] width 337 height 35
